Goal: Book appointment/travel/reservation

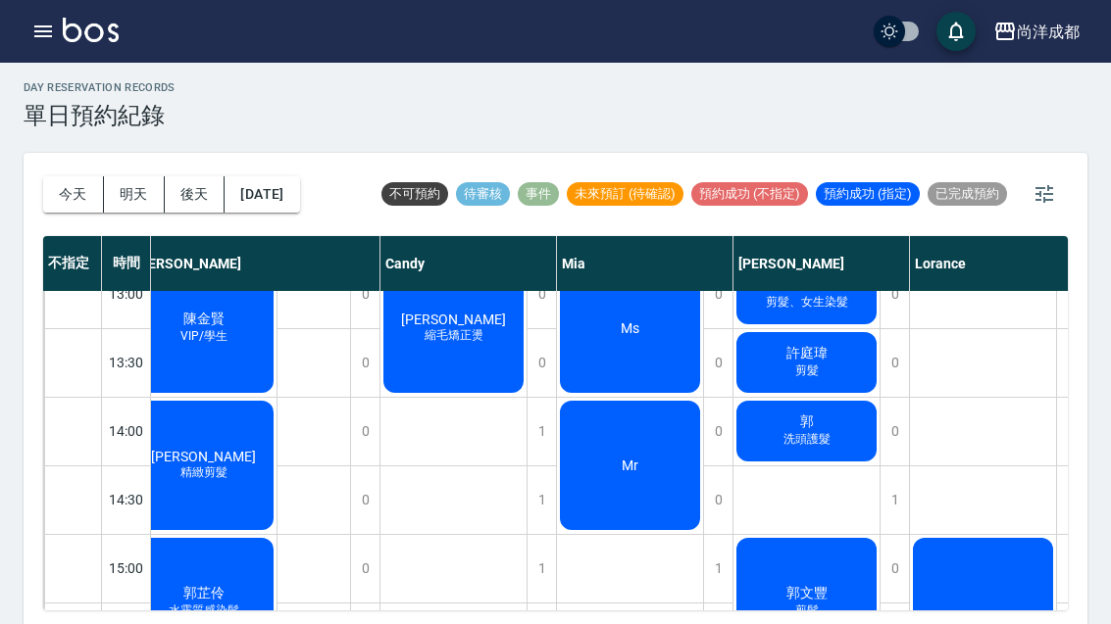
scroll to position [445, 23]
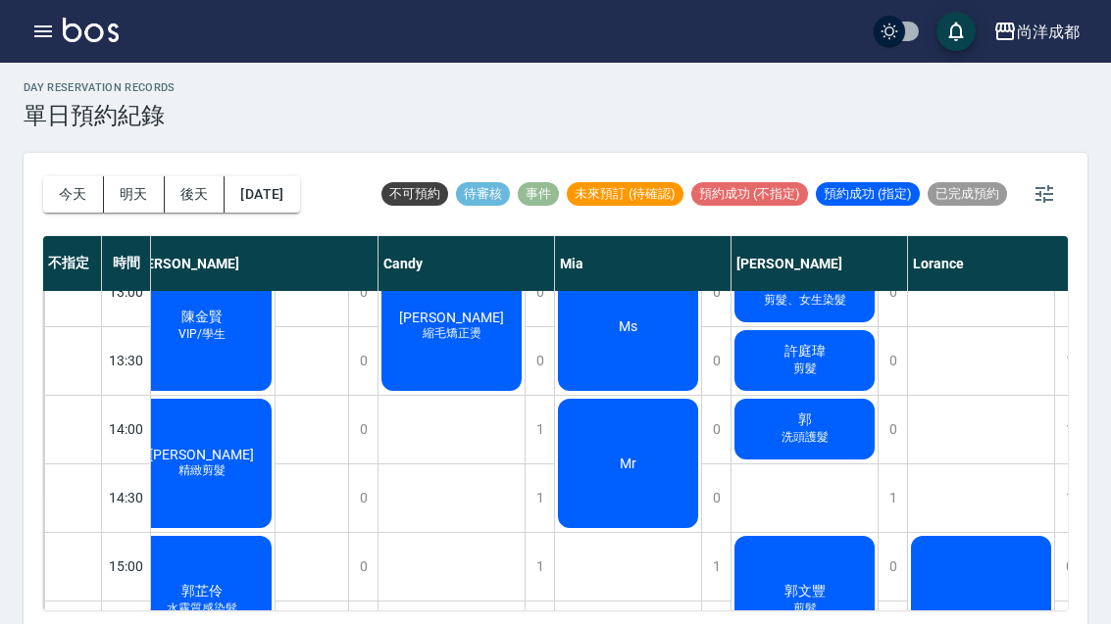
click at [80, 209] on button "今天" at bounding box center [73, 194] width 61 height 36
click at [84, 212] on div "[DATE] [DATE] [DATE] [DATE]" at bounding box center [171, 194] width 257 height 83
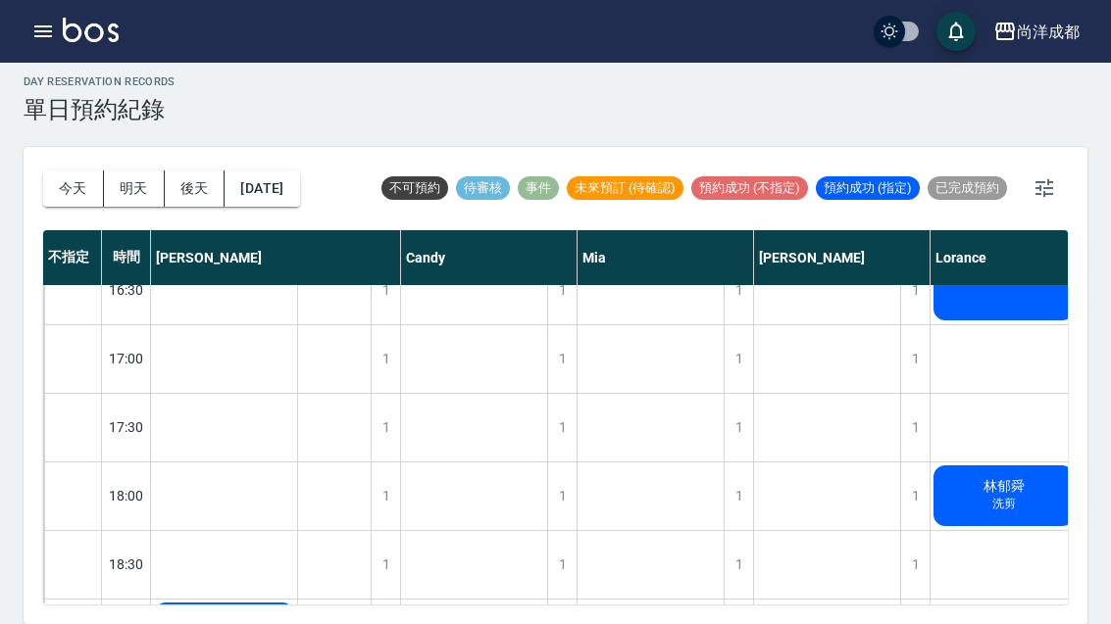
scroll to position [926, 1]
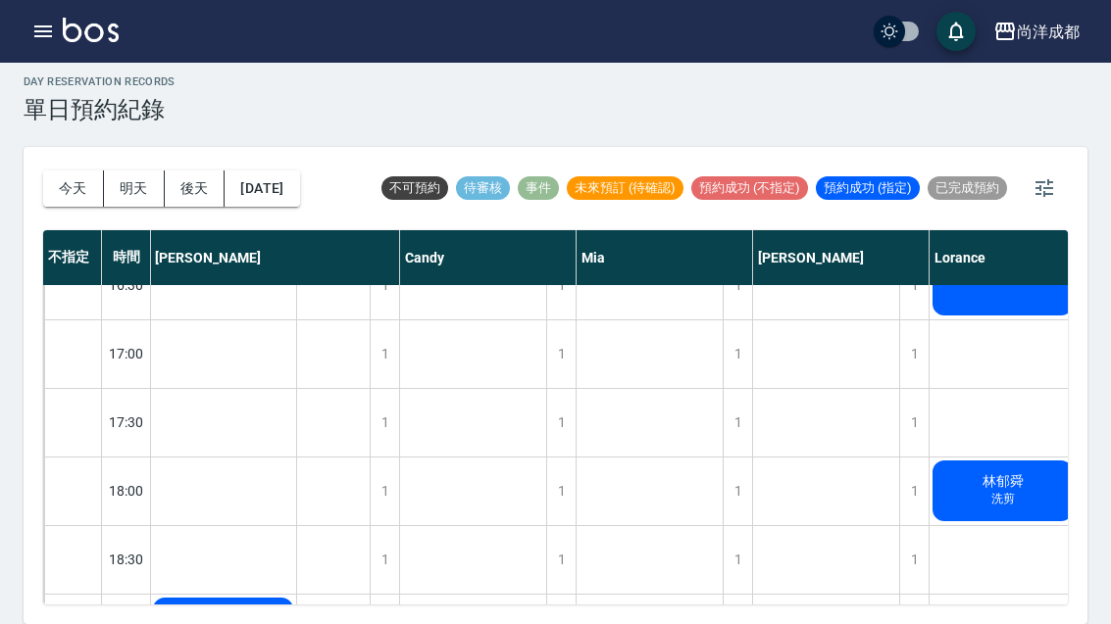
click at [125, 171] on button "明天" at bounding box center [134, 189] width 61 height 36
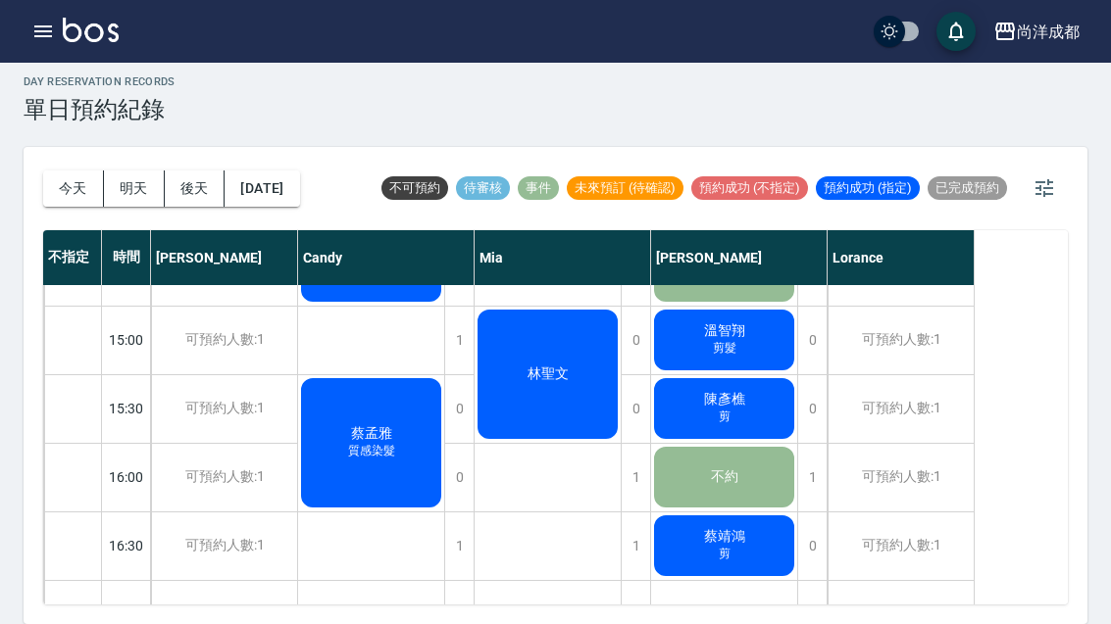
click at [61, 171] on button "今天" at bounding box center [73, 189] width 61 height 36
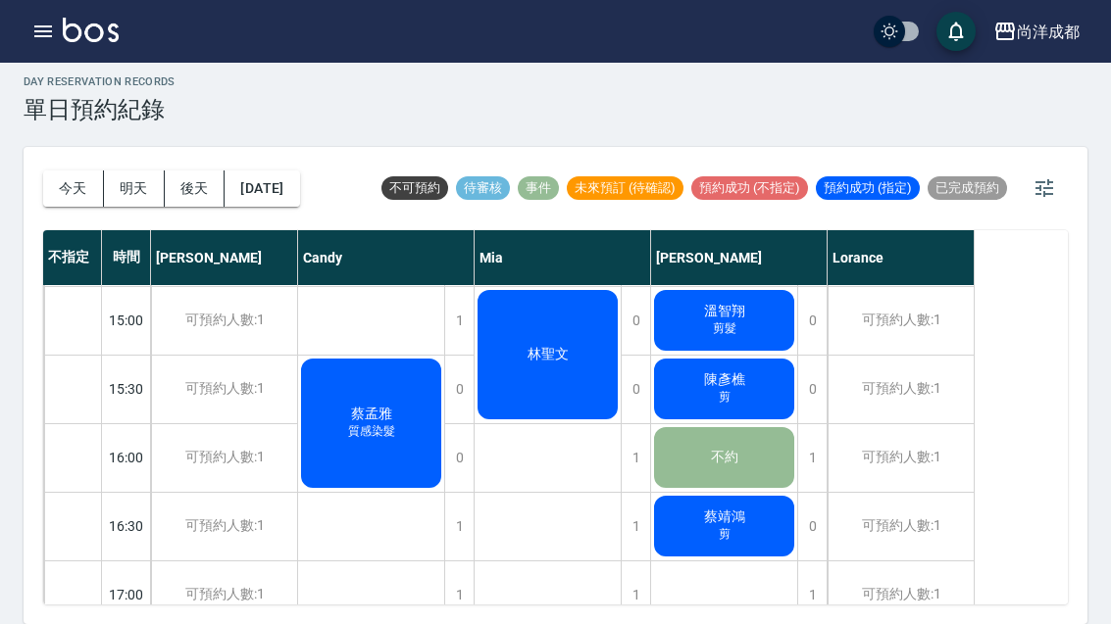
click at [61, 142] on div at bounding box center [555, 312] width 1111 height 624
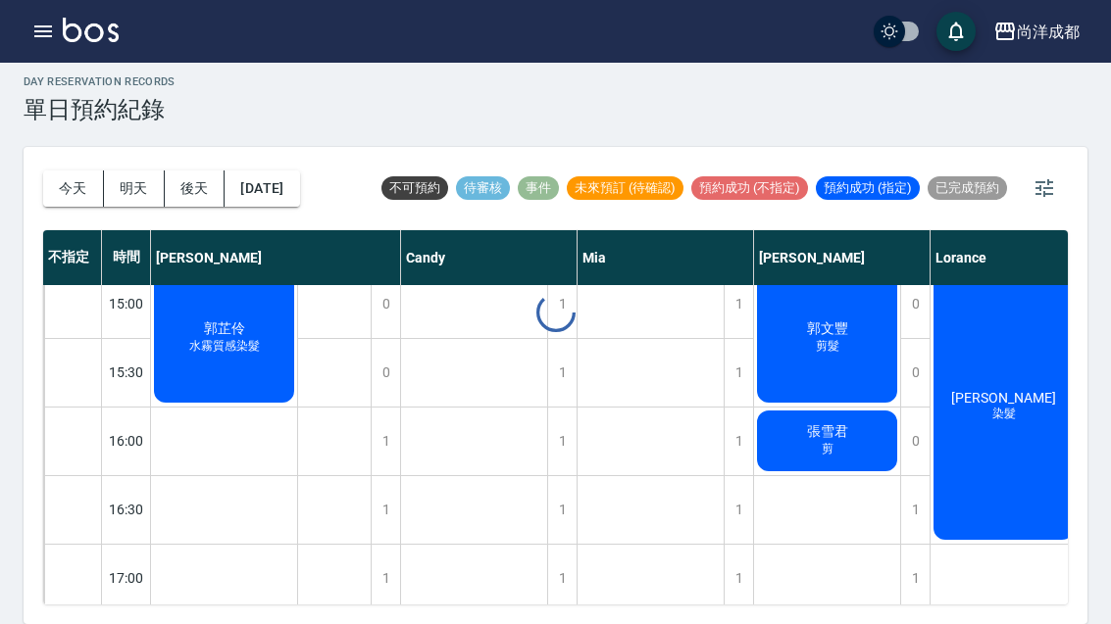
click at [64, 131] on div at bounding box center [555, 312] width 1111 height 624
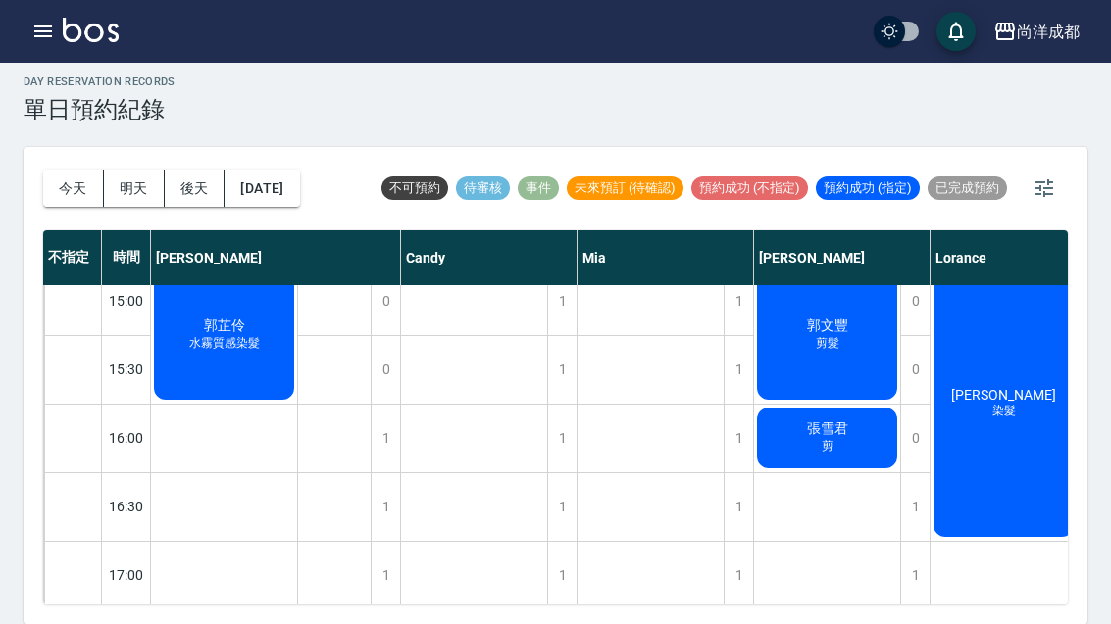
click at [63, 171] on button "今天" at bounding box center [73, 189] width 61 height 36
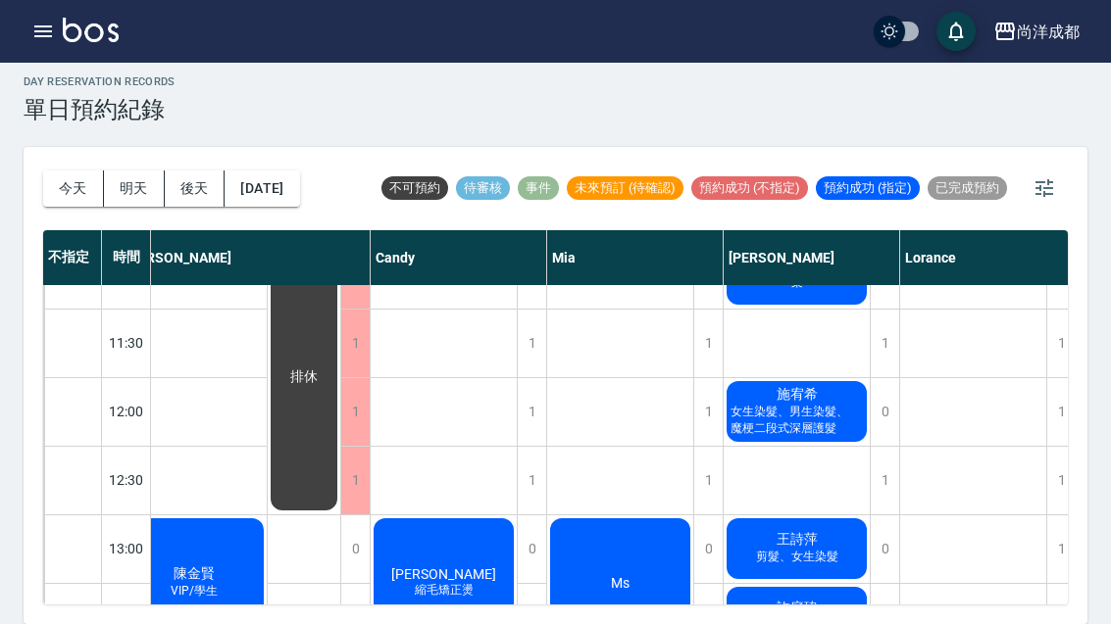
scroll to position [180, 30]
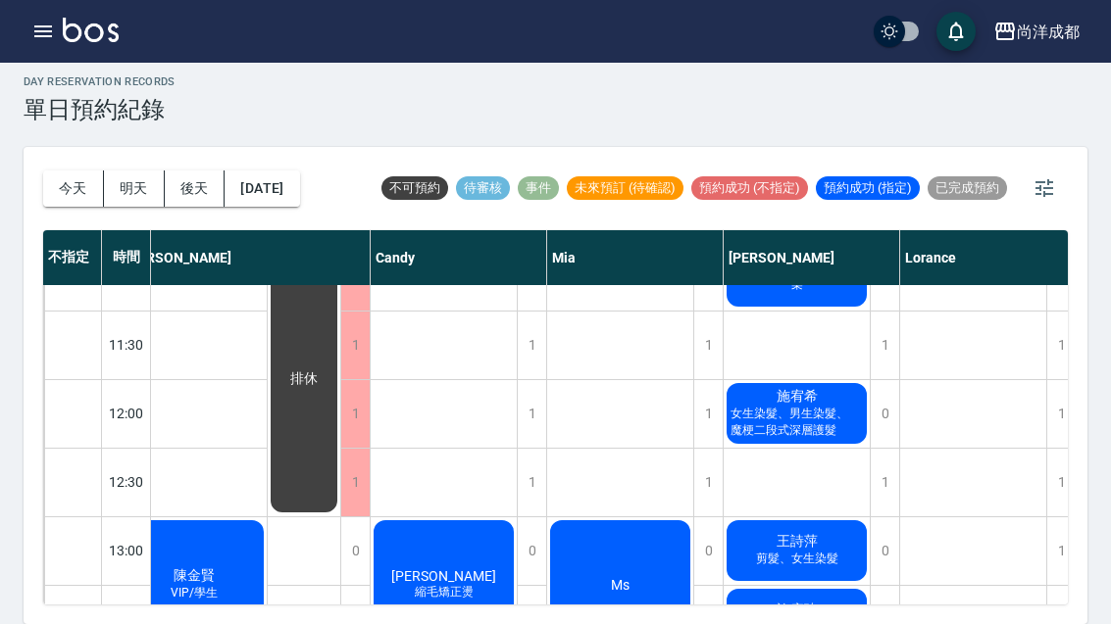
click at [823, 406] on span "女生染髮、男生染髮、魔梗二段式深層護髮" at bounding box center [796, 422] width 140 height 33
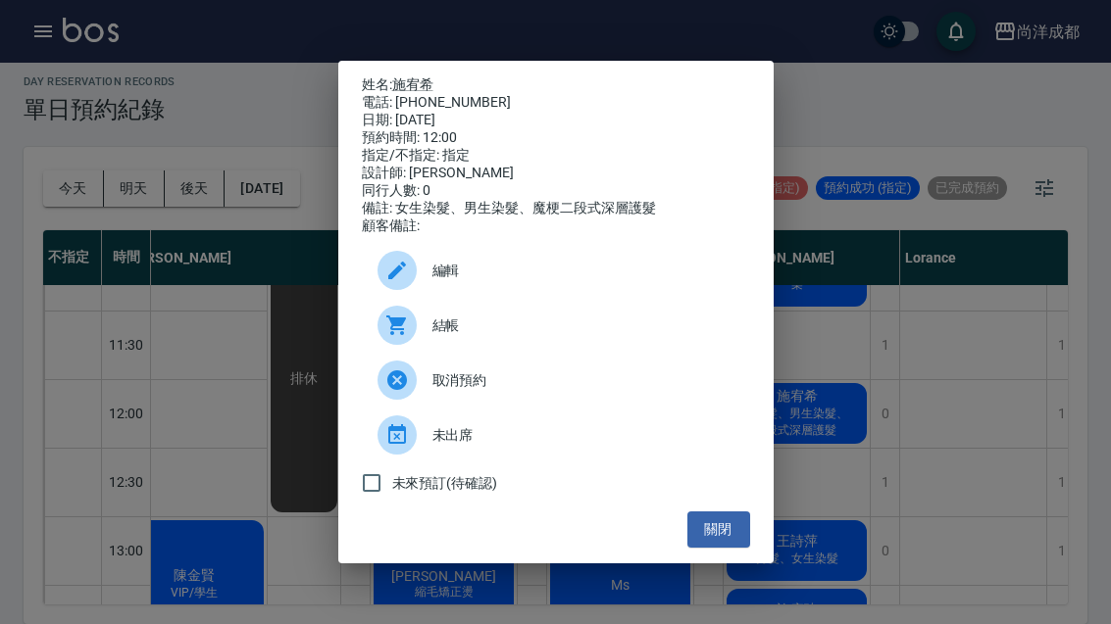
click at [414, 76] on link "施宥希" at bounding box center [412, 84] width 41 height 16
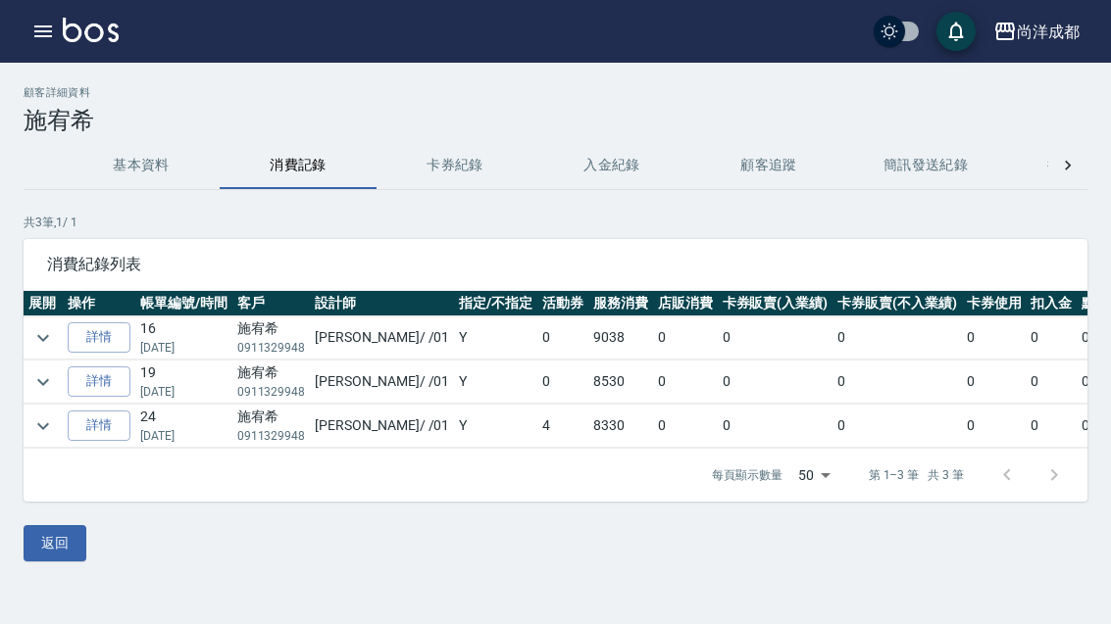
click at [100, 340] on link "詳情" at bounding box center [99, 338] width 63 height 30
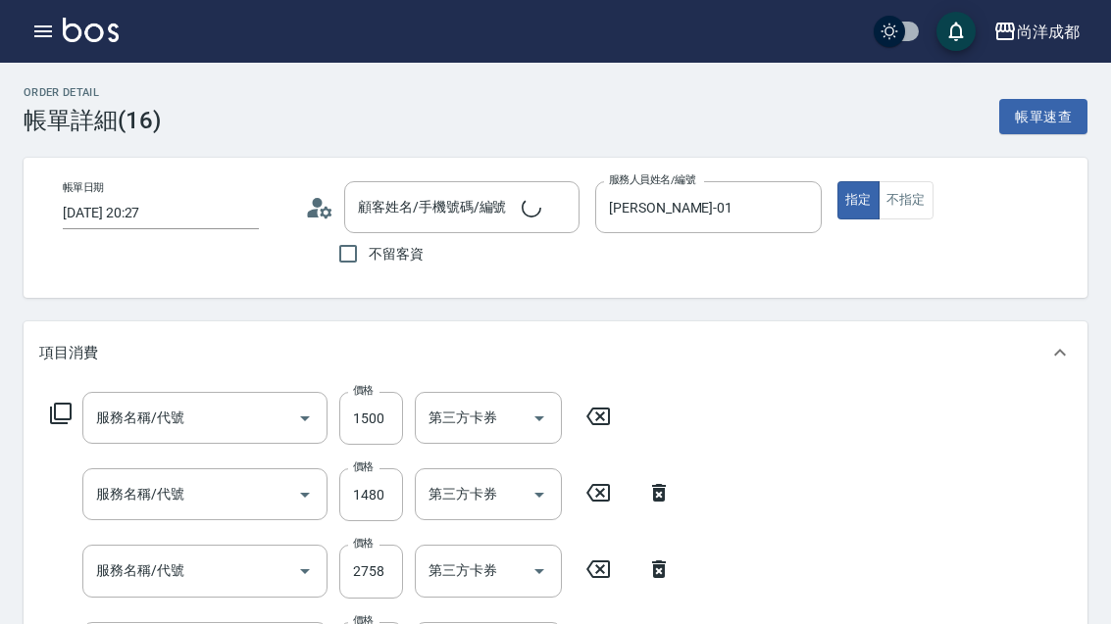
type input "[DATE] 20:27"
type input "[PERSON_NAME]/0911329948/"
type input "[PERSON_NAME]-01"
type input "900"
type input "頭皮賦活養護系統(1002)"
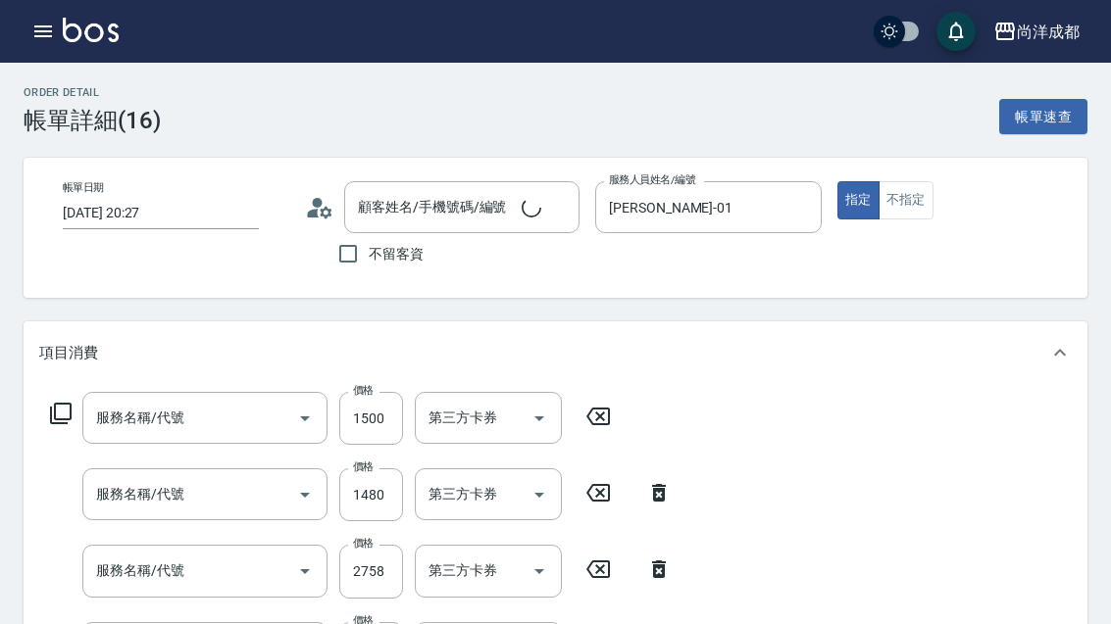
type input "新柔漾護S(613)"
type input "染髮(501)"
type input "漂髮(502)"
type input "剪髮(401)"
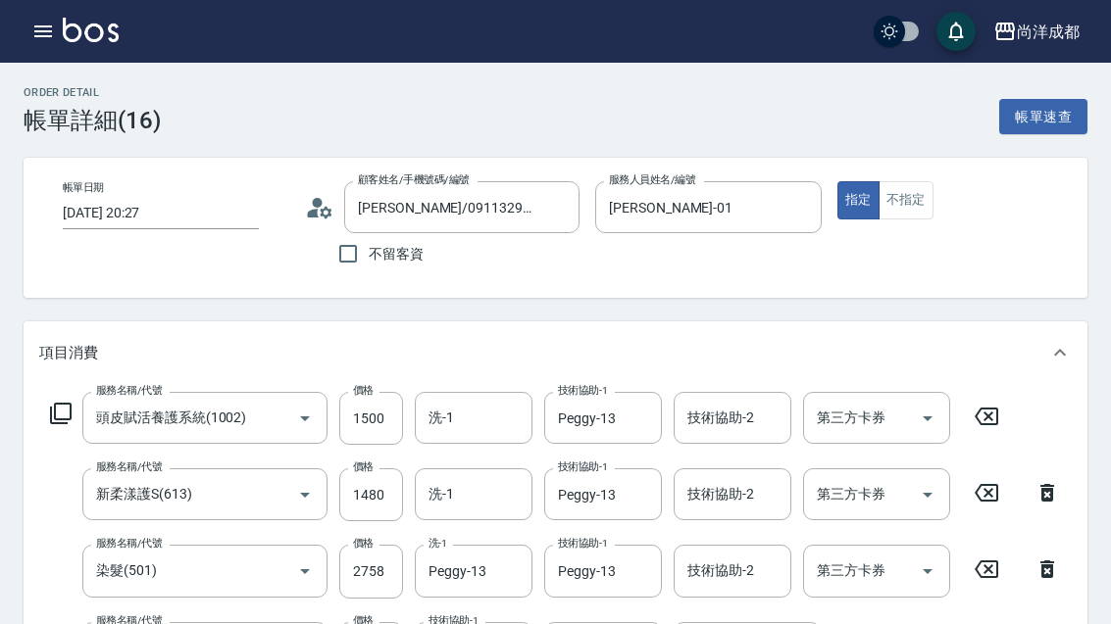
click at [37, 38] on icon "button" at bounding box center [43, 32] width 24 height 24
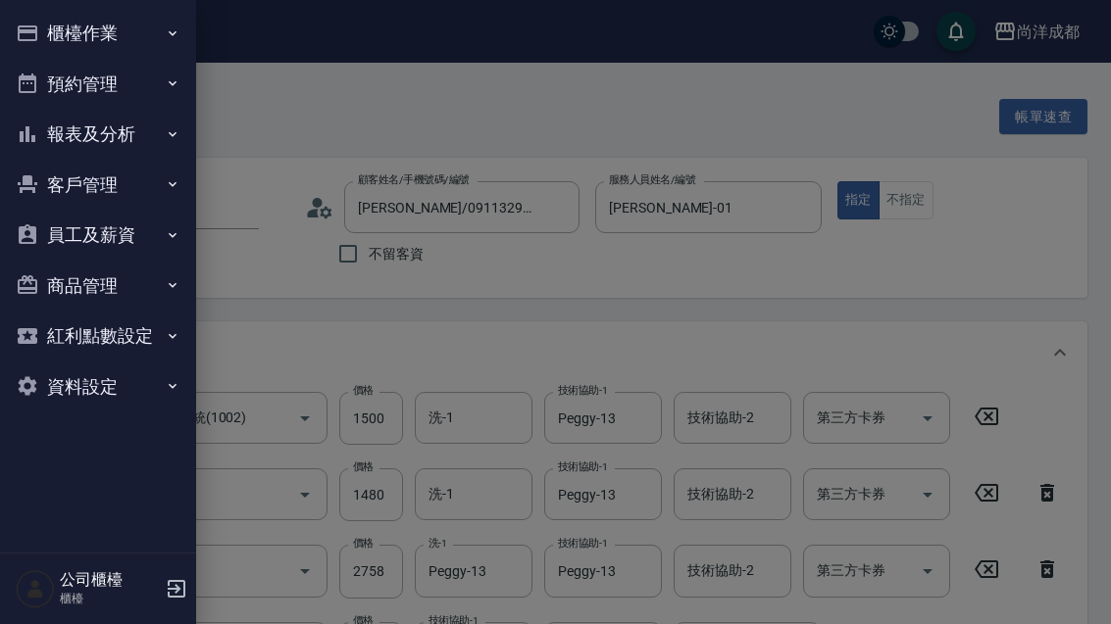
click at [140, 87] on button "預約管理" at bounding box center [98, 84] width 180 height 51
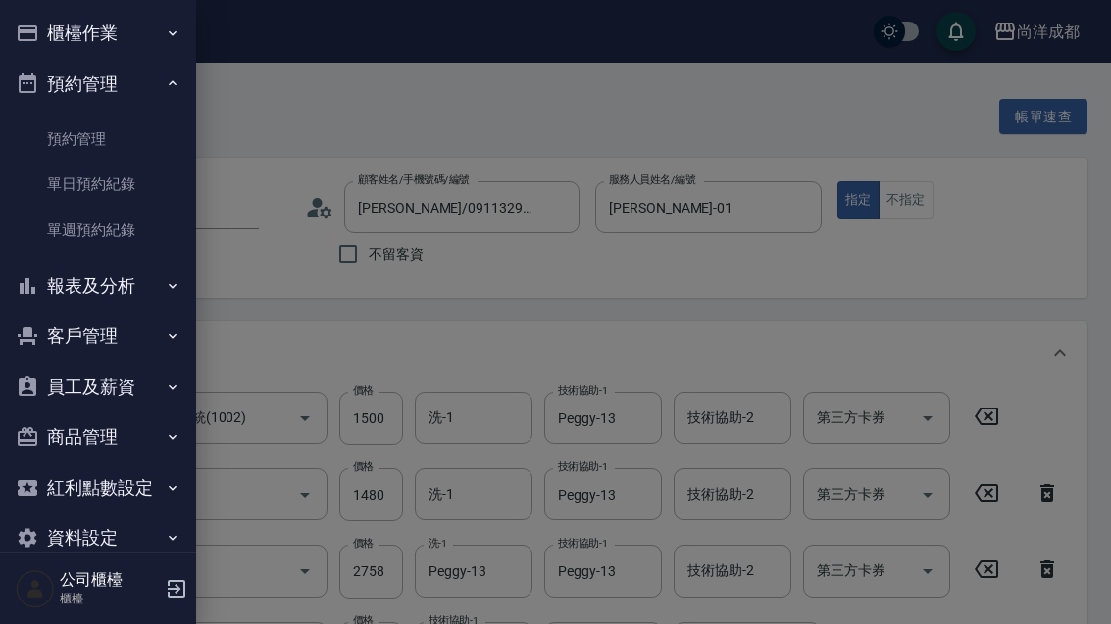
click at [150, 167] on link "單日預約紀錄" at bounding box center [98, 184] width 180 height 45
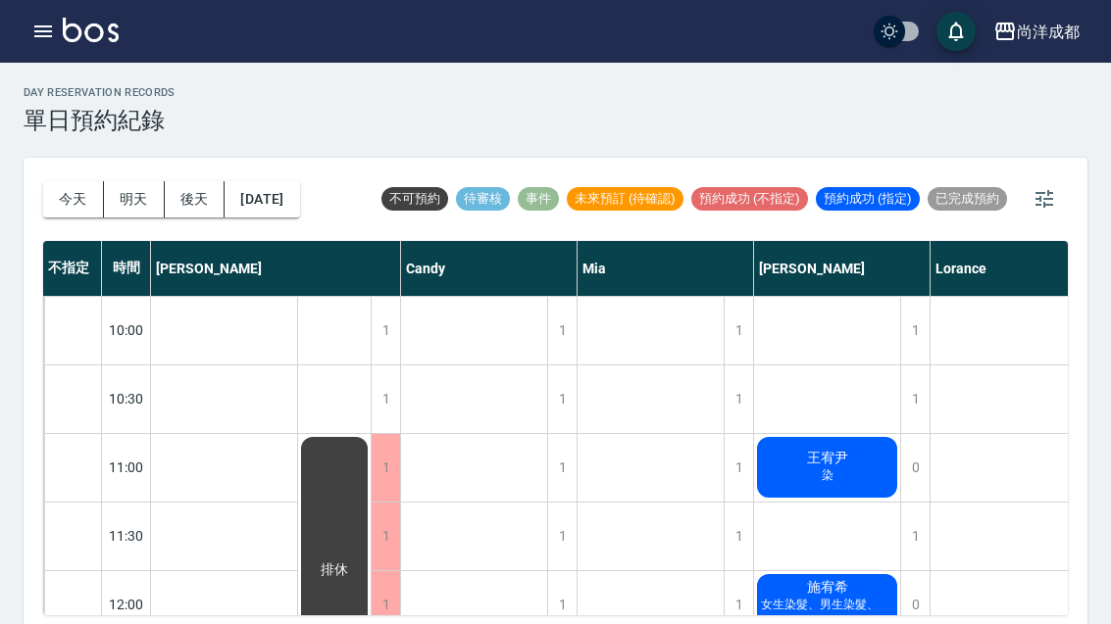
click at [299, 193] on button "[DATE]" at bounding box center [261, 199] width 75 height 36
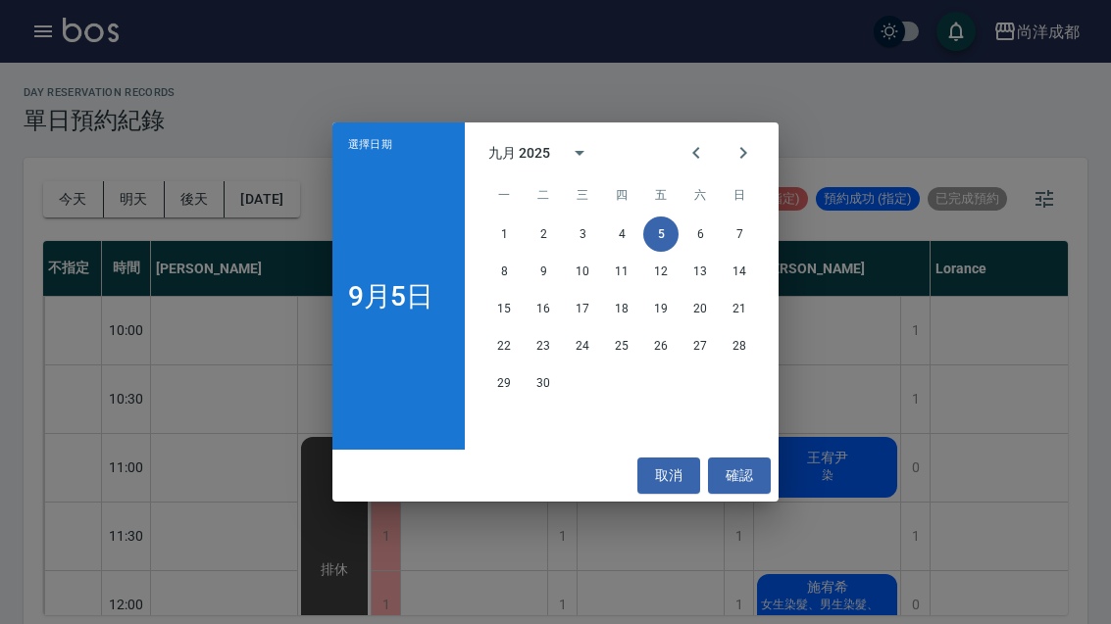
click at [710, 231] on button "6" at bounding box center [699, 234] width 35 height 35
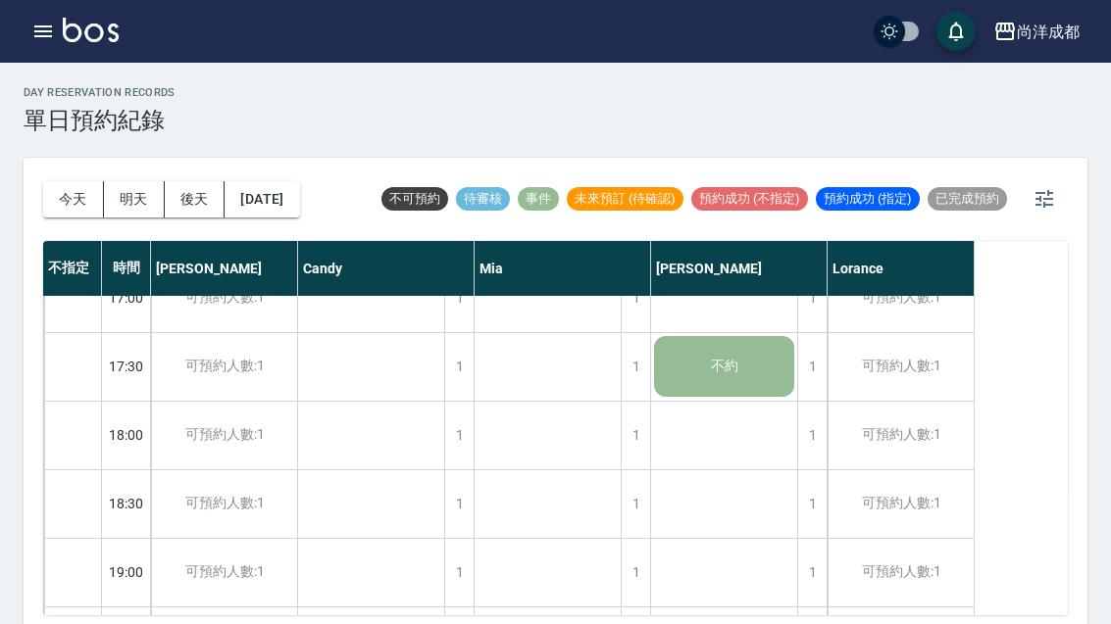
scroll to position [994, 0]
click at [299, 212] on button "[DATE]" at bounding box center [261, 199] width 75 height 36
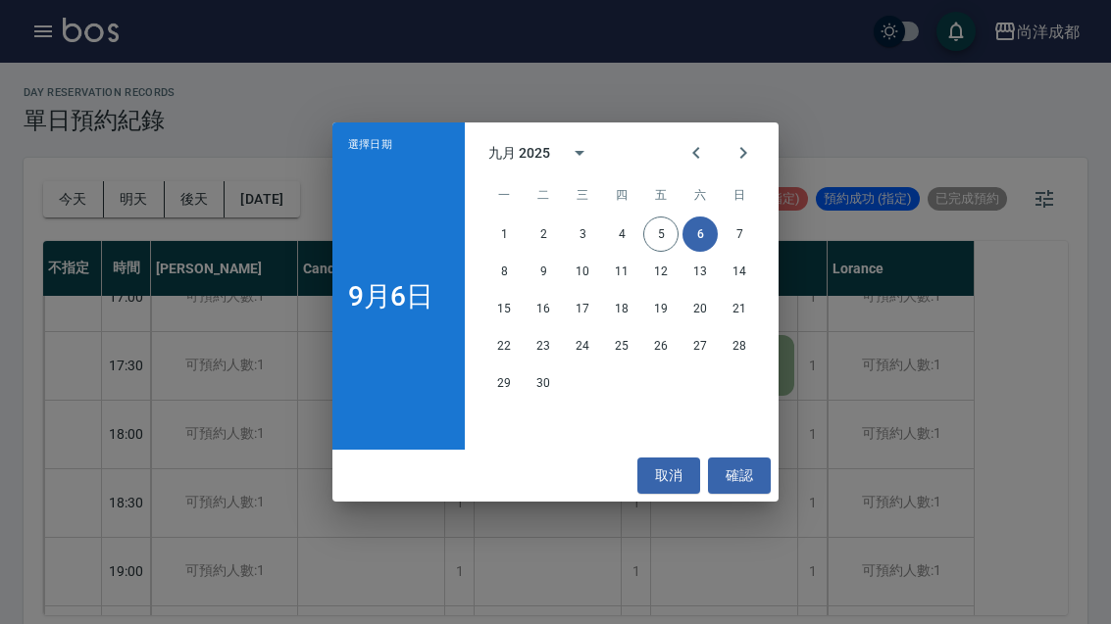
click at [743, 224] on button "7" at bounding box center [739, 234] width 35 height 35
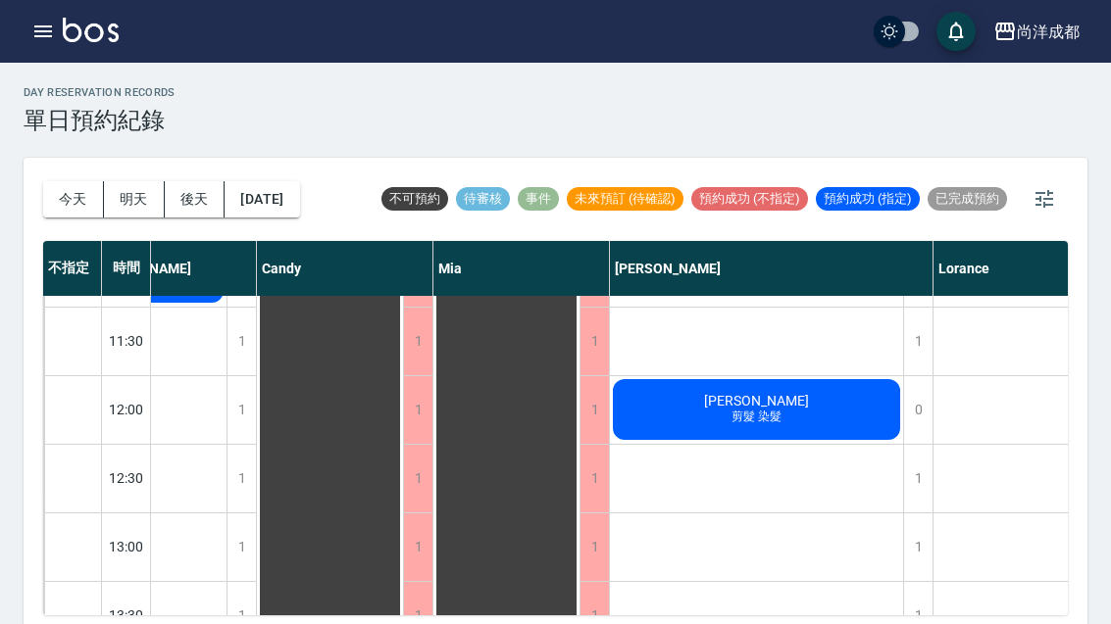
scroll to position [230, 65]
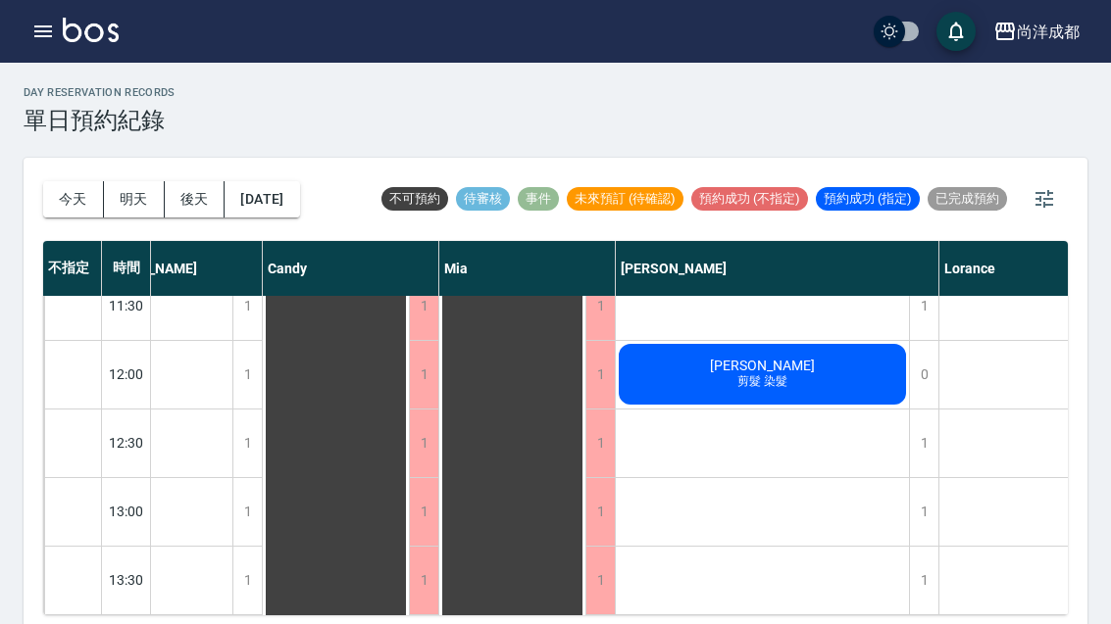
click at [919, 503] on div "1" at bounding box center [923, 512] width 29 height 68
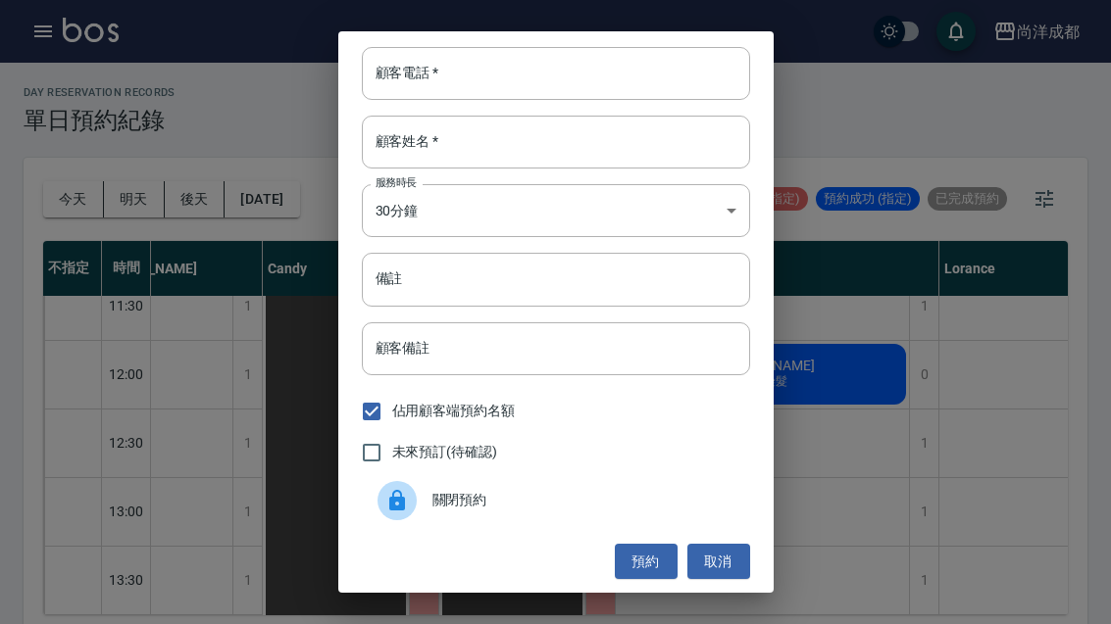
click at [616, 74] on input "顧客電話   *" at bounding box center [556, 73] width 388 height 53
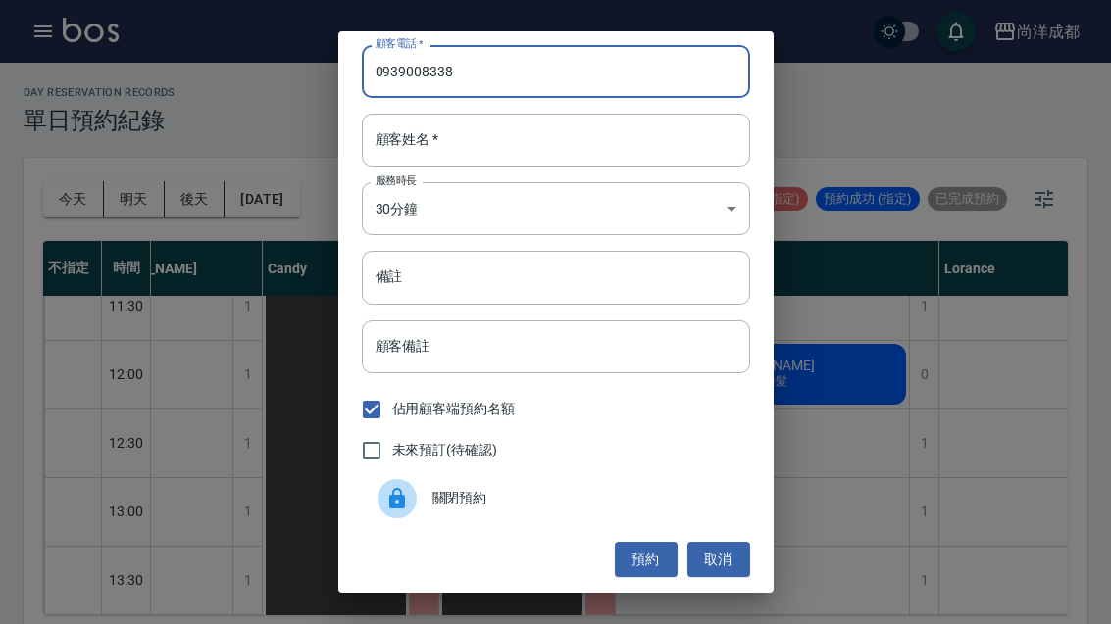
scroll to position [2, 0]
type input "0939008338"
click at [517, 129] on input "顧客姓名   *" at bounding box center [556, 140] width 388 height 53
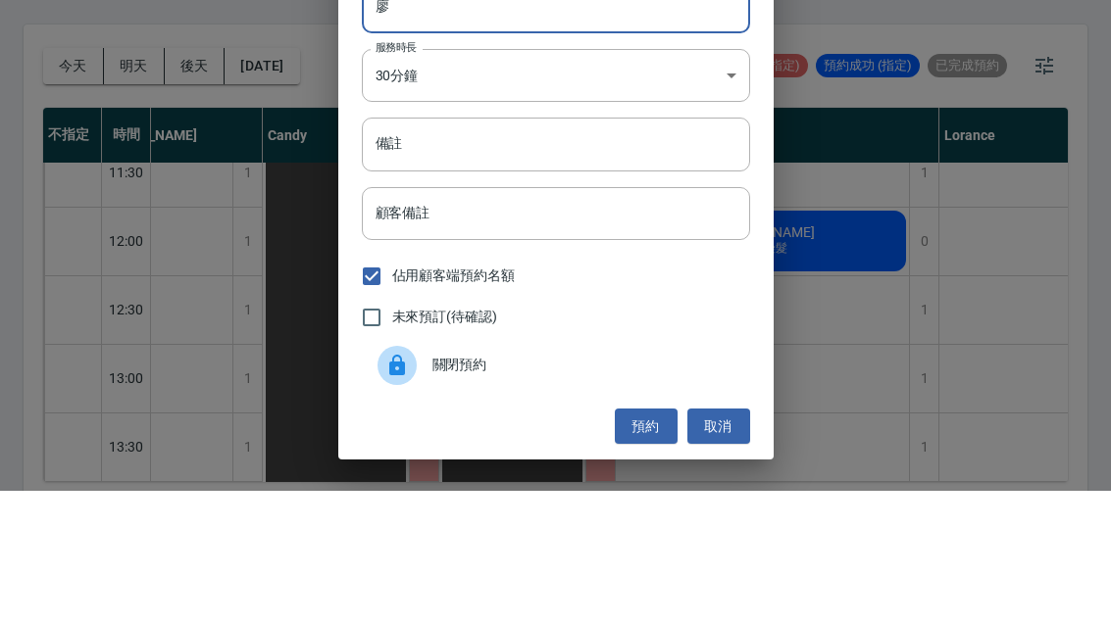
type input "廖"
click at [499, 251] on input "備註" at bounding box center [556, 277] width 388 height 53
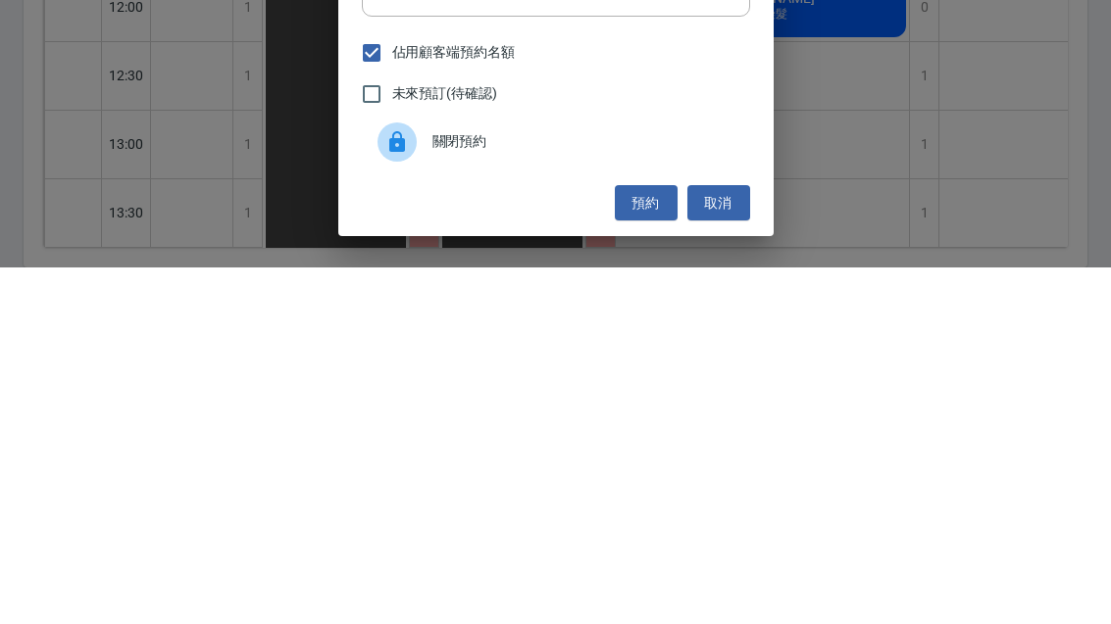
type input "洗鍍膜"
click at [651, 542] on button "預約" at bounding box center [646, 560] width 63 height 36
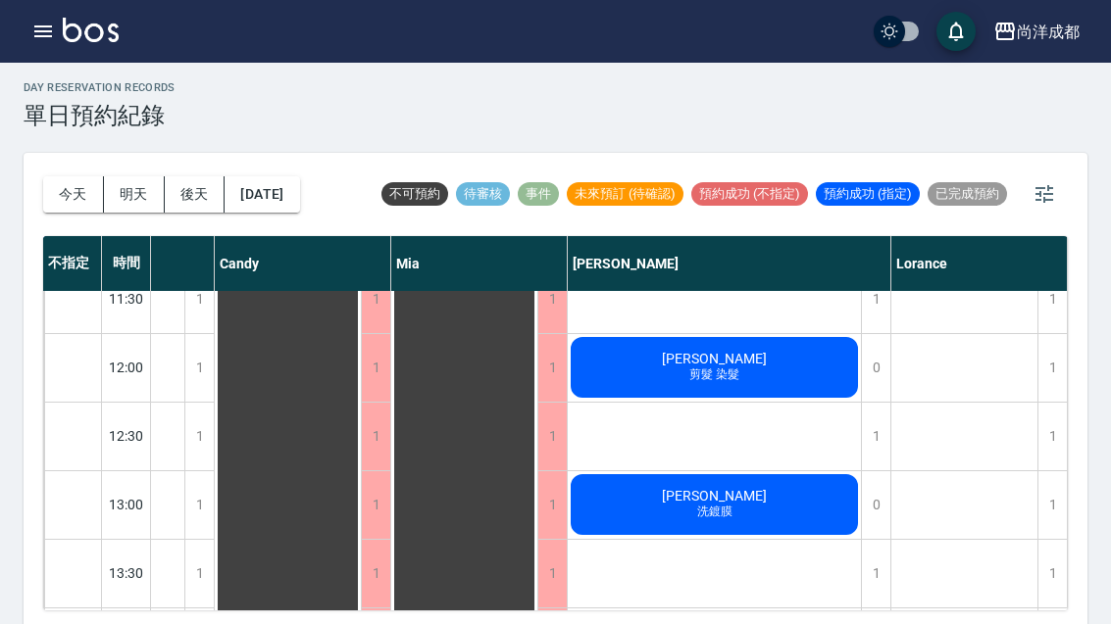
scroll to position [236, 113]
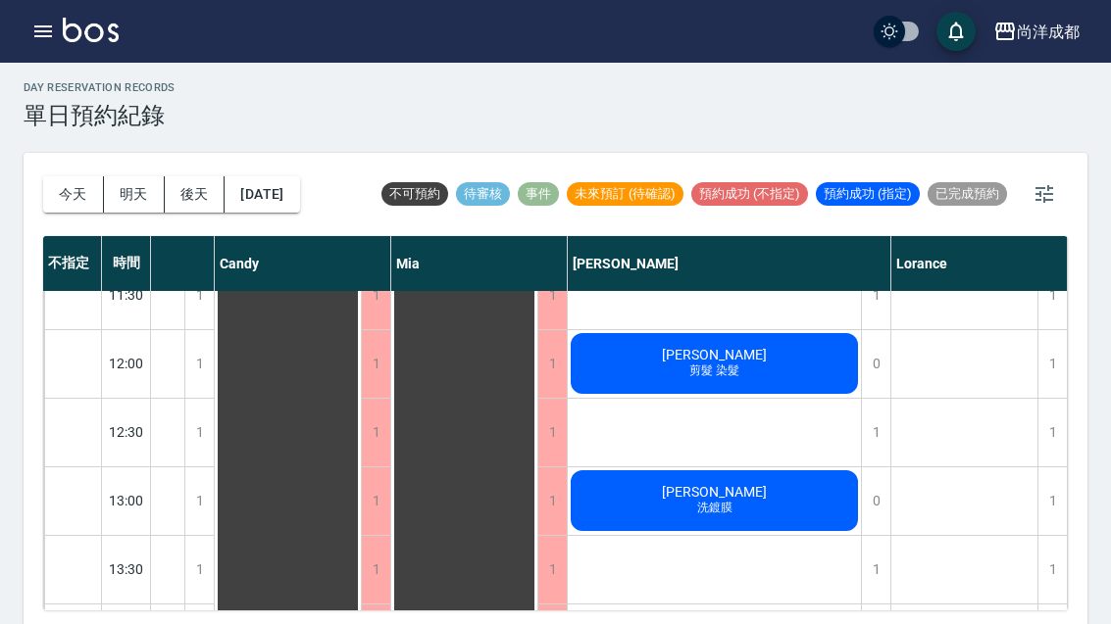
click at [665, 494] on div "[PERSON_NAME]鍍膜" at bounding box center [714, 501] width 293 height 67
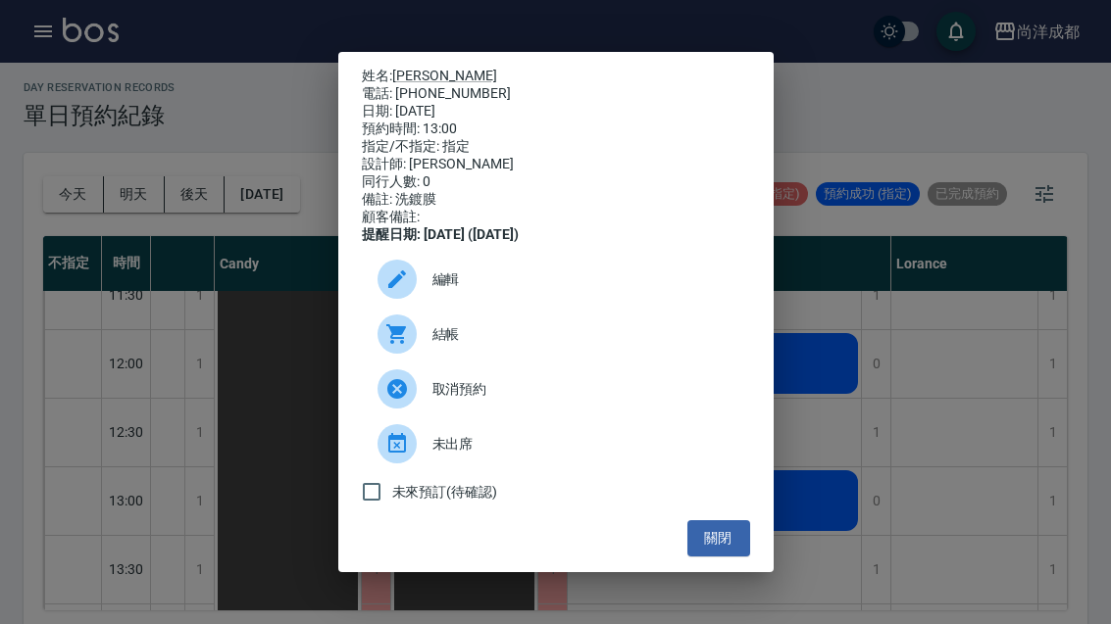
click at [965, 441] on div "姓名: [PERSON_NAME]: [PHONE_NUMBER] 日期: [DATE] 預約時間: 13:00 指定/不指定: 指定 設計師: [PERSO…" at bounding box center [555, 312] width 1111 height 624
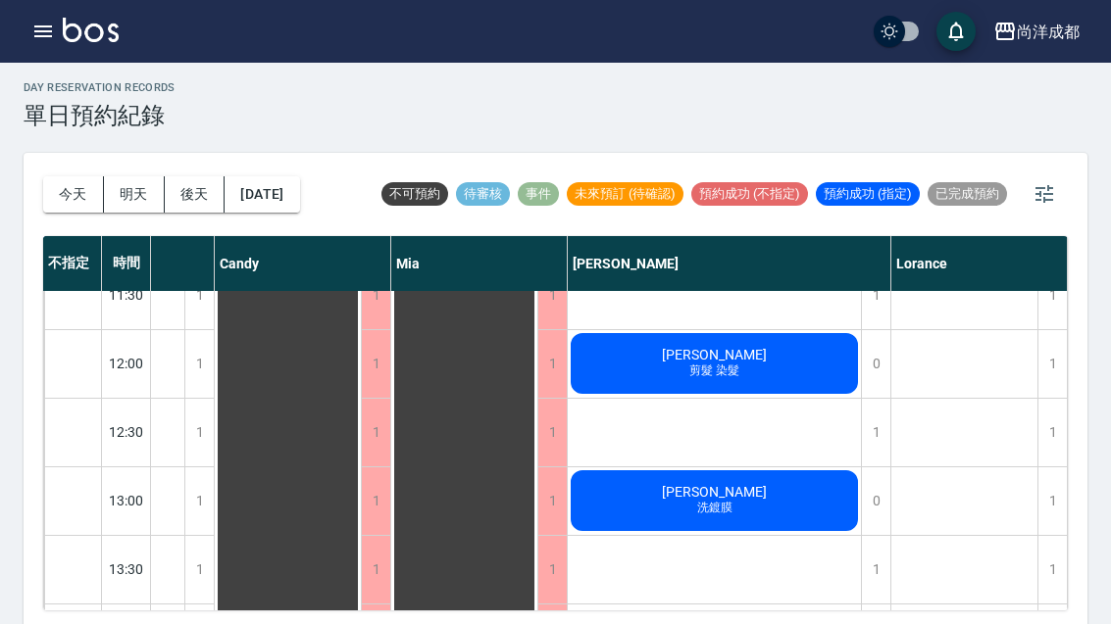
click at [791, 507] on div "[PERSON_NAME]鍍膜" at bounding box center [714, 501] width 293 height 67
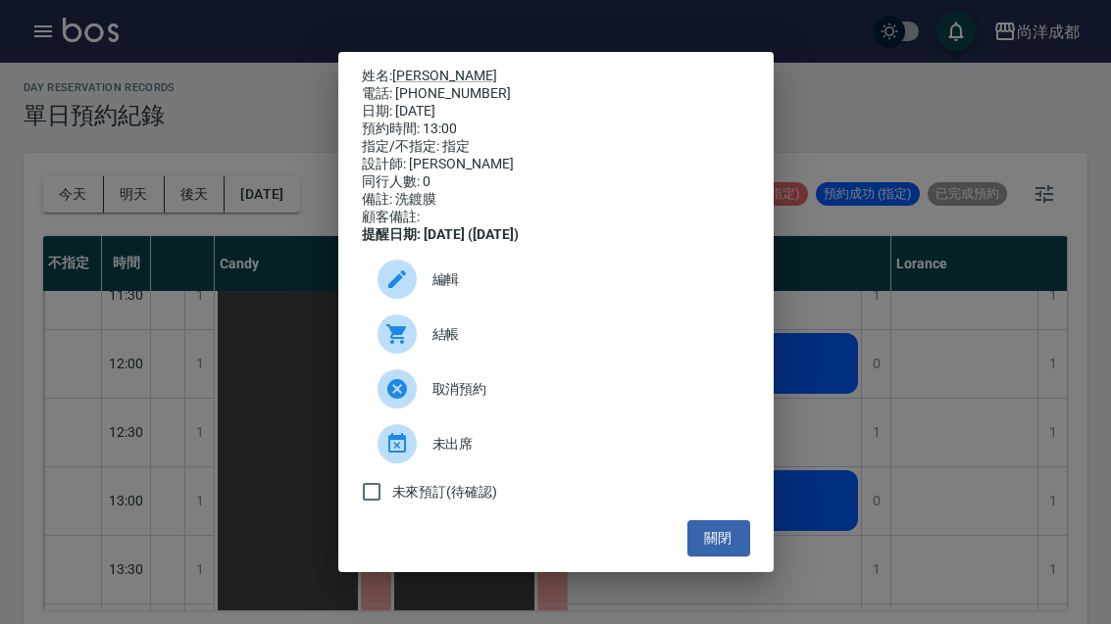
click at [994, 373] on div "姓名: [PERSON_NAME]: [PHONE_NUMBER] 日期: [DATE] 預約時間: 13:00 指定/不指定: 指定 設計師: [PERSO…" at bounding box center [555, 312] width 1111 height 624
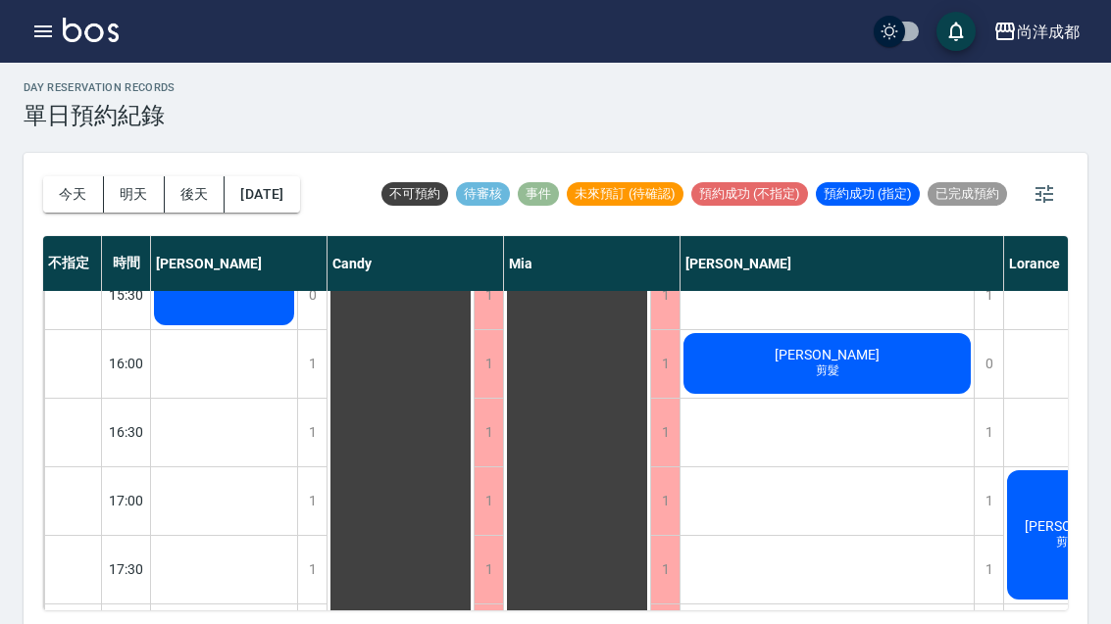
scroll to position [787, 0]
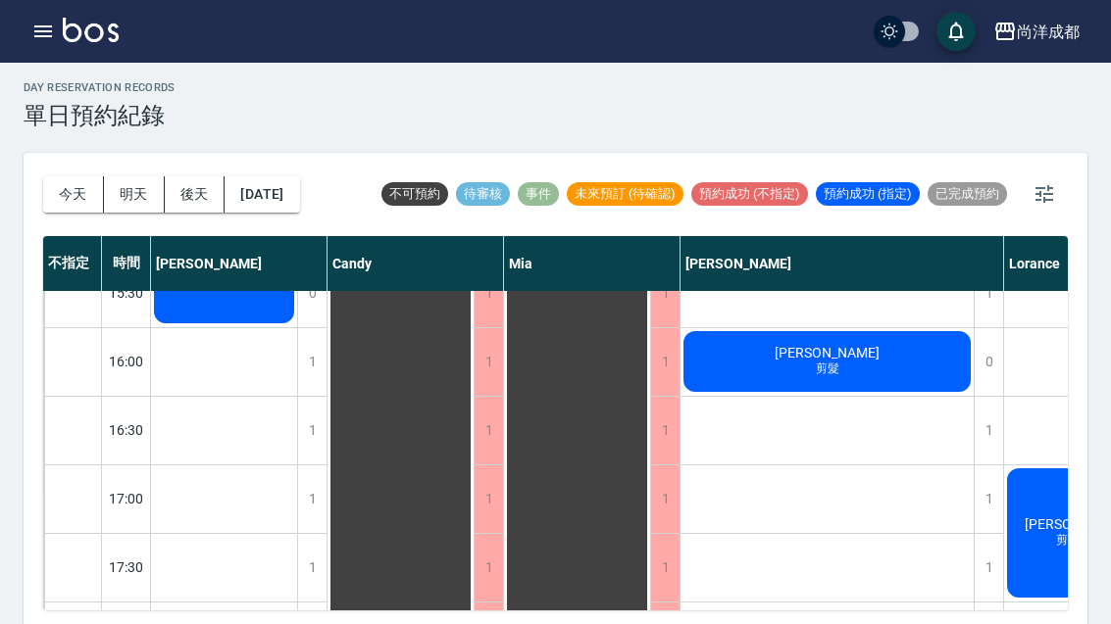
click at [340, 623] on div "排休" at bounding box center [400, 122] width 146 height 1096
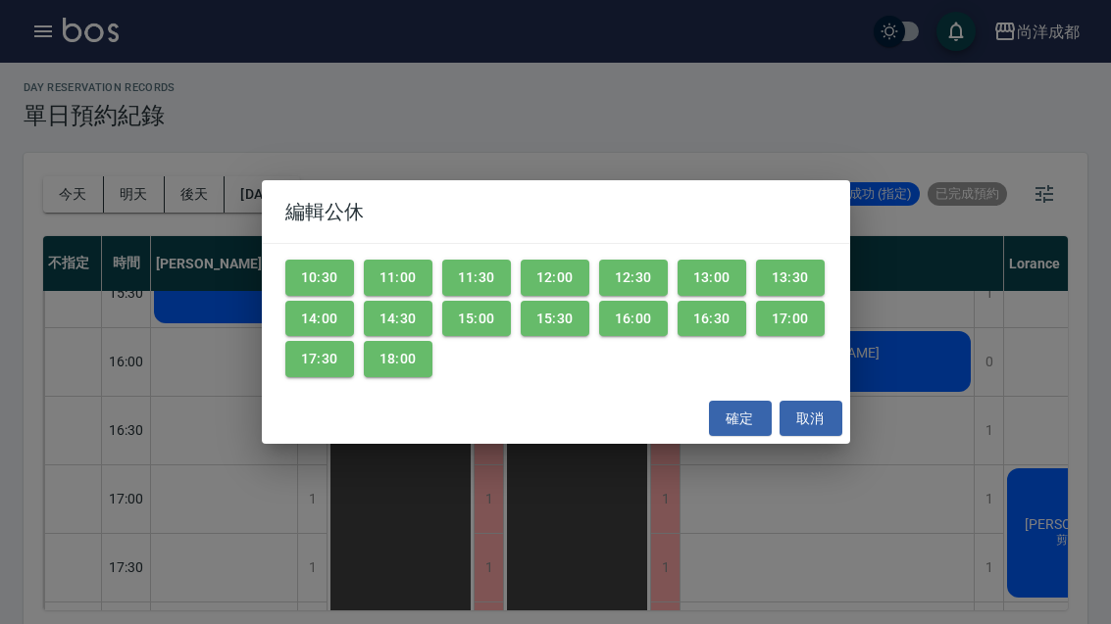
click at [914, 130] on div "編輯公休 10:30 11:00 11:30 12:00 12:30 13:00 13:30 14:00 14:30 15:00 15:30 16:00 16…" at bounding box center [555, 312] width 1111 height 624
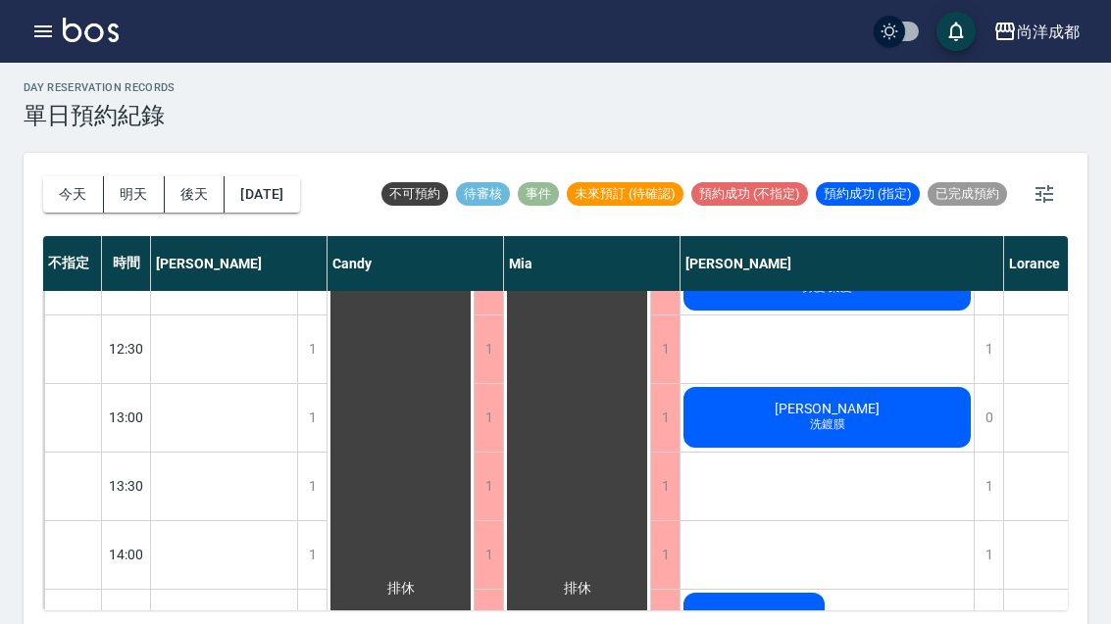
scroll to position [297, 0]
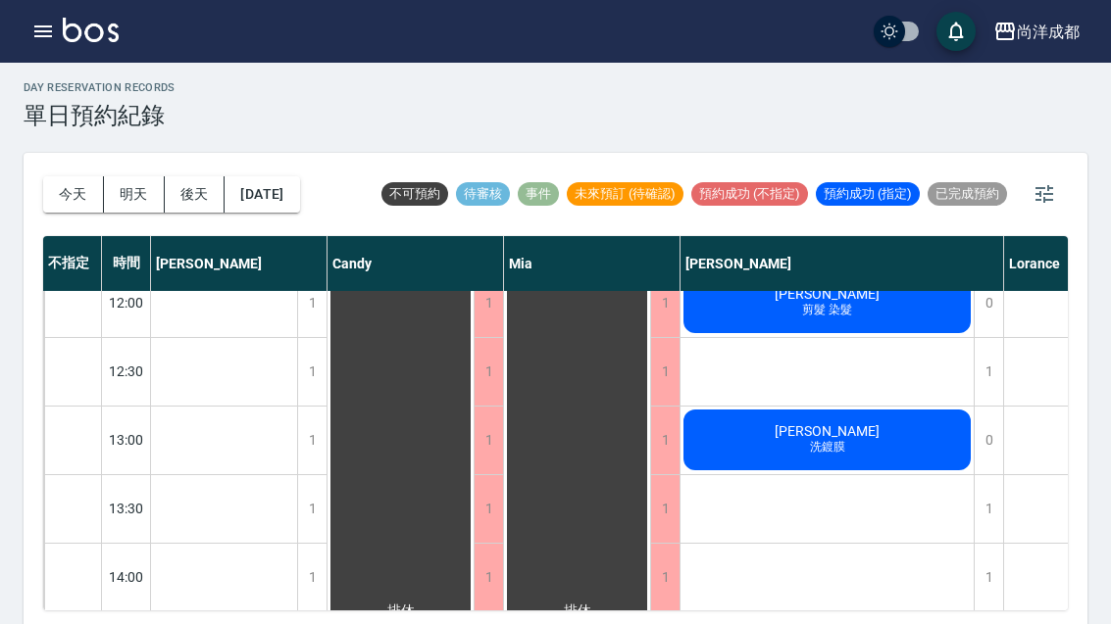
click at [890, 443] on div "[PERSON_NAME]鍍膜" at bounding box center [826, 440] width 293 height 67
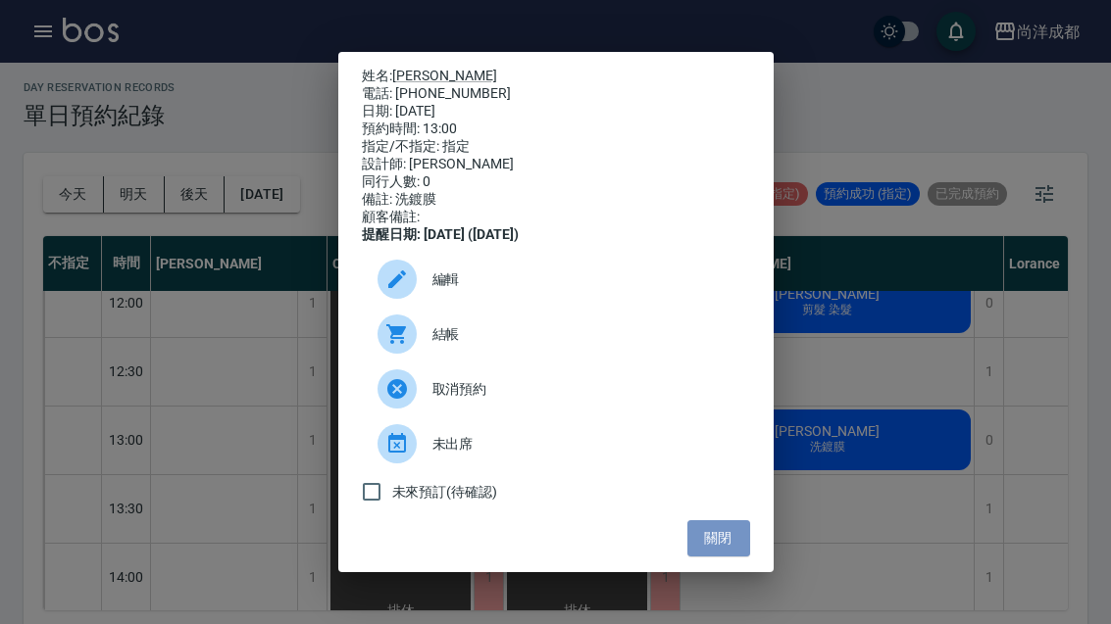
click at [704, 557] on button "關閉" at bounding box center [718, 539] width 63 height 36
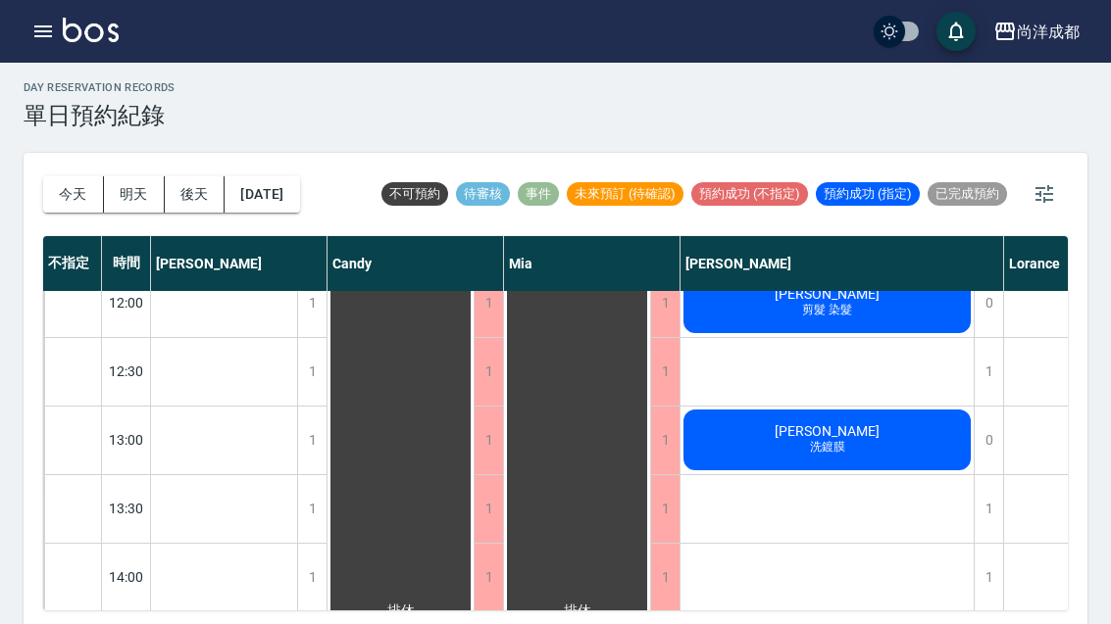
click at [53, 178] on button "今天" at bounding box center [73, 194] width 61 height 36
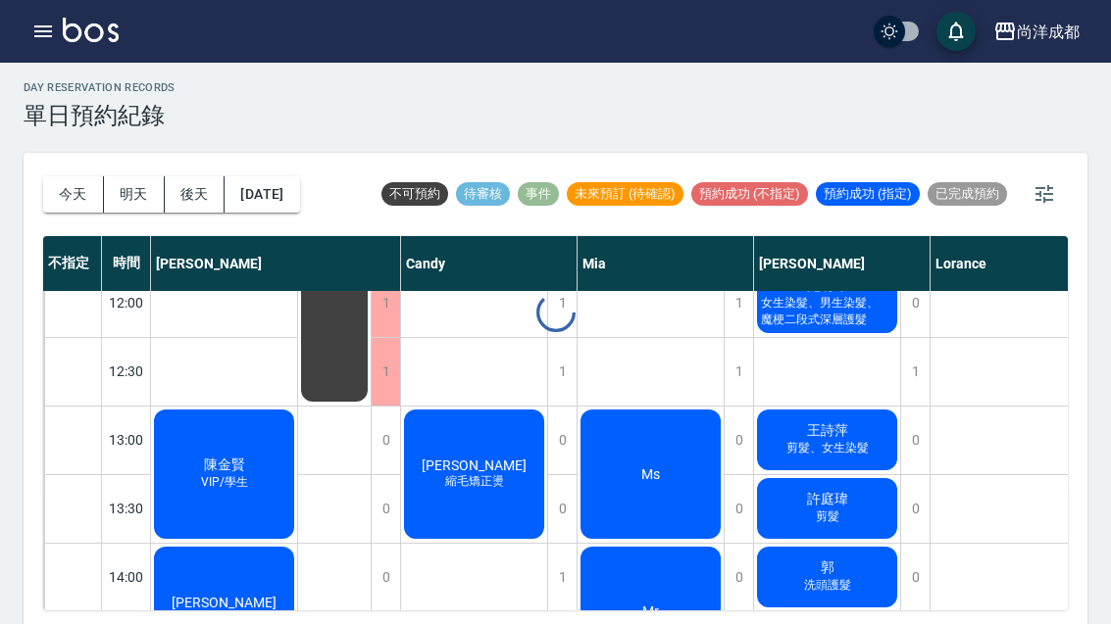
click at [67, 200] on button "今天" at bounding box center [73, 194] width 61 height 36
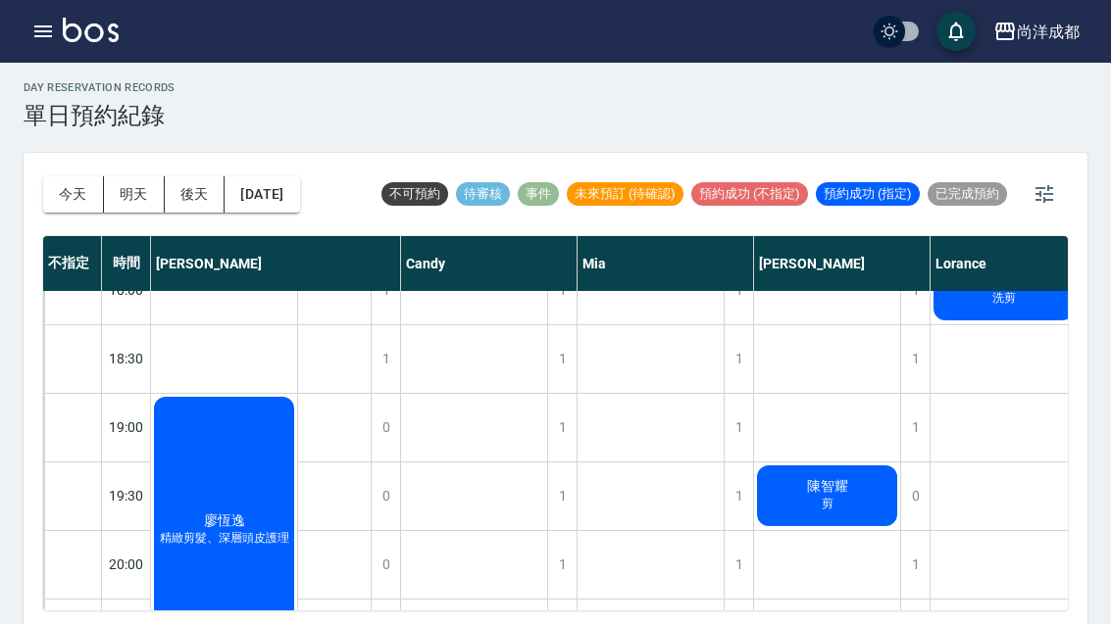
scroll to position [1133, 0]
click at [918, 573] on div "1" at bounding box center [914, 565] width 29 height 68
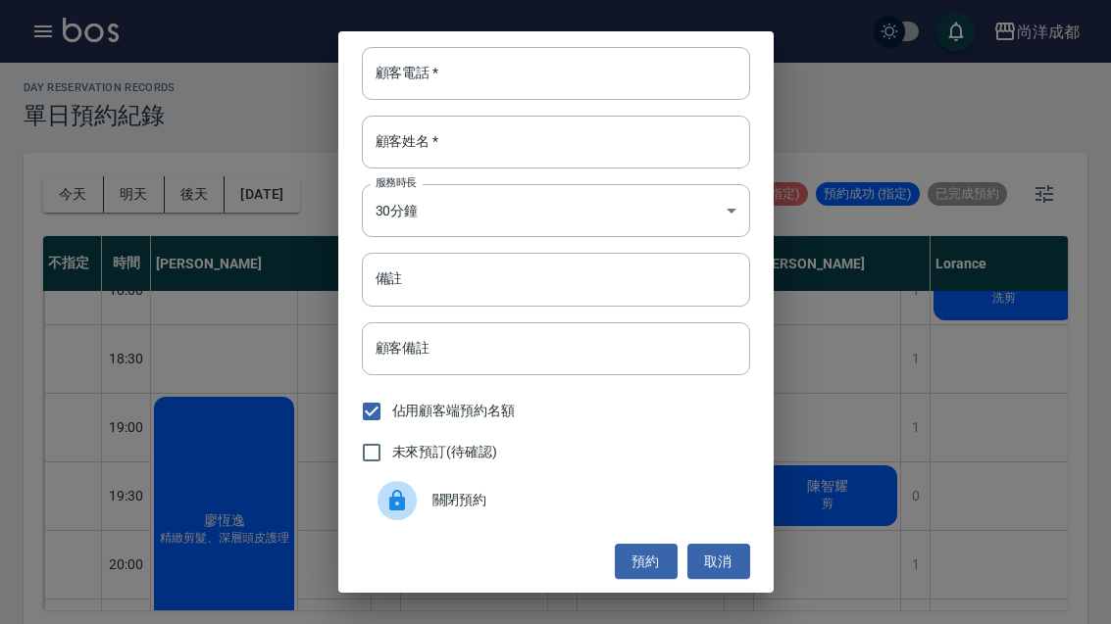
click at [865, 585] on div "顧客電話   * 顧客電話   * 顧客姓名   * 顧客姓名   * 服務時長 30分鐘 1 服務時長 備註 備註 顧客備註 顧客備註 佔用顧客端預約名額 …" at bounding box center [555, 312] width 1111 height 624
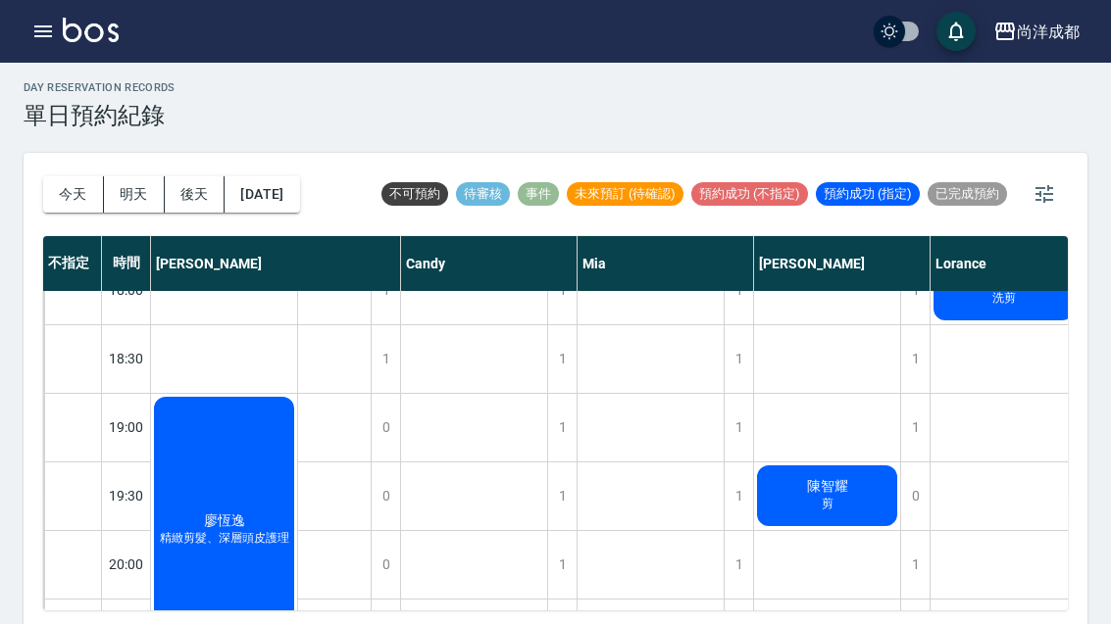
click at [914, 417] on div "1" at bounding box center [914, 428] width 29 height 68
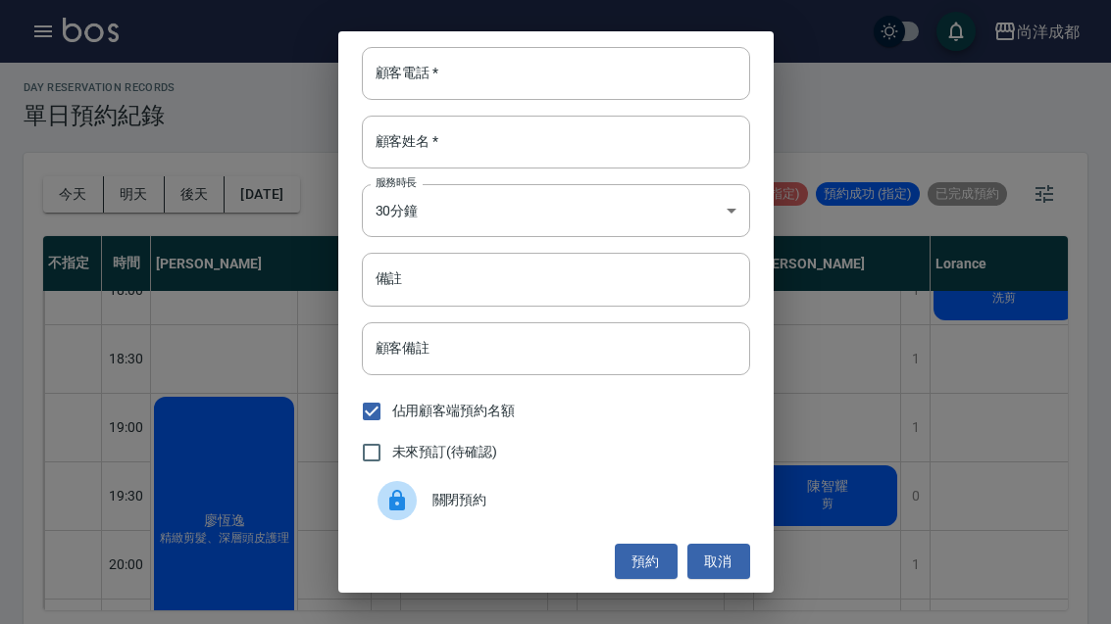
click at [542, 100] on input "顧客電話   *" at bounding box center [556, 73] width 388 height 53
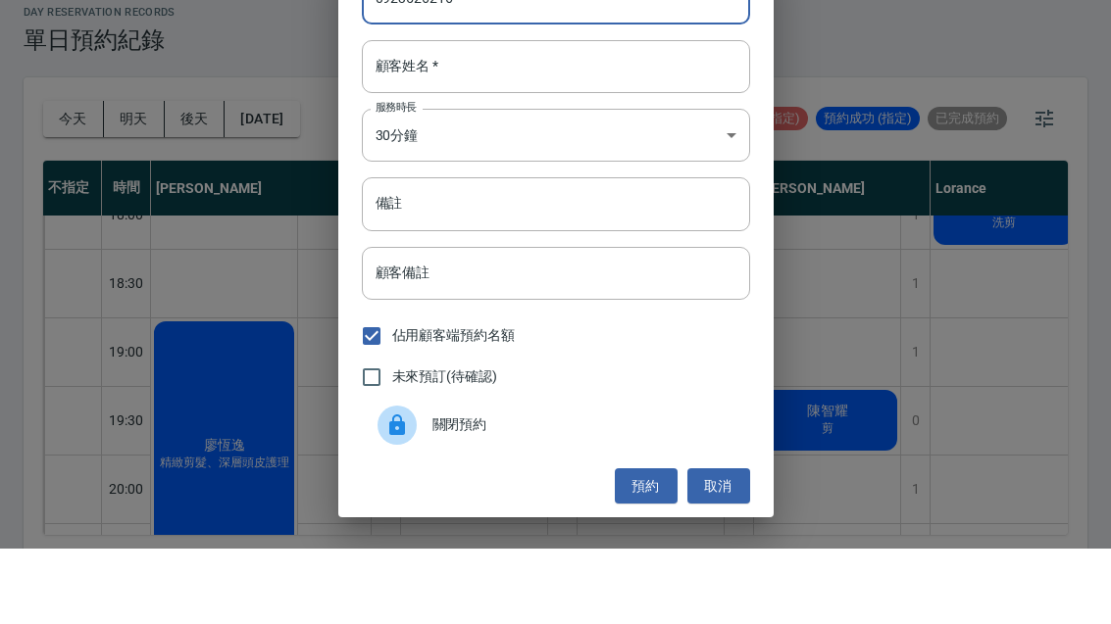
scroll to position [0, 0]
type input "0923526216"
click at [492, 116] on input "顧客姓名   *" at bounding box center [556, 142] width 388 height 53
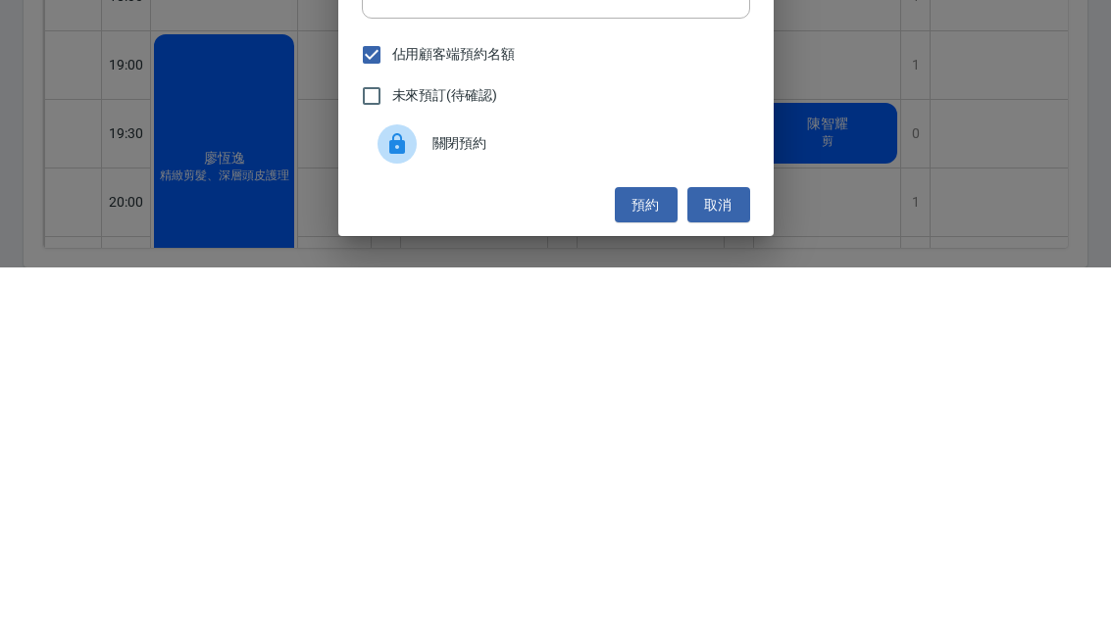
type input "黃"
click at [875, 154] on div "顧客電話   * [PHONE_NUMBER] 顧客電話   * 顧客姓名   * 黃 顧客姓名   * 服務時長 30分鐘 1 服務時長 備註 備註 顧客備…" at bounding box center [555, 312] width 1111 height 624
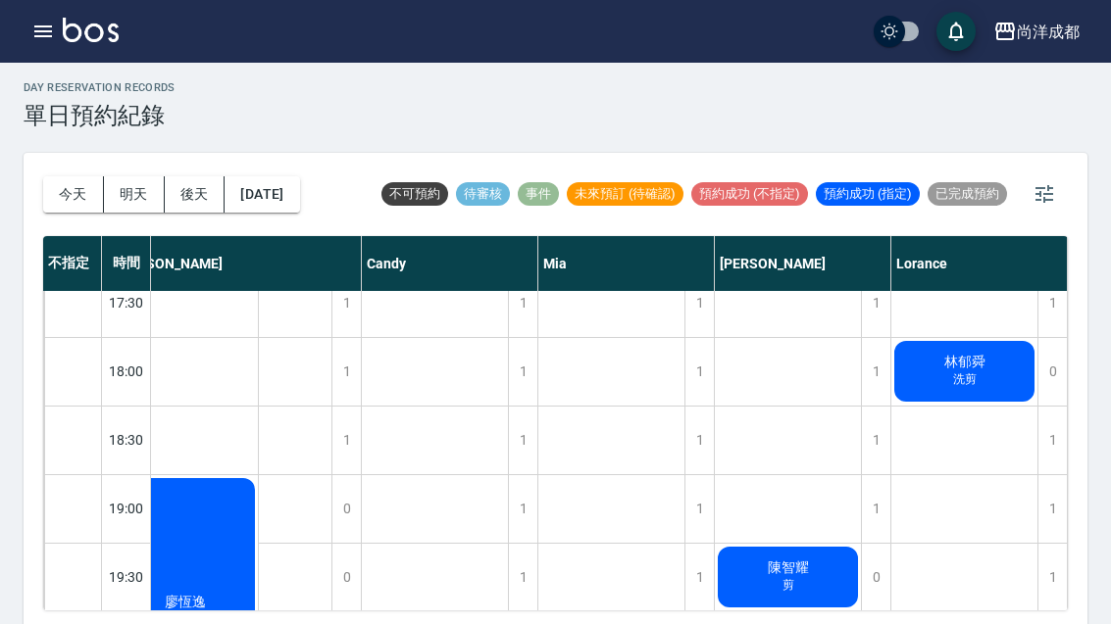
scroll to position [1052, 39]
click at [298, 196] on button "[DATE]" at bounding box center [261, 194] width 75 height 36
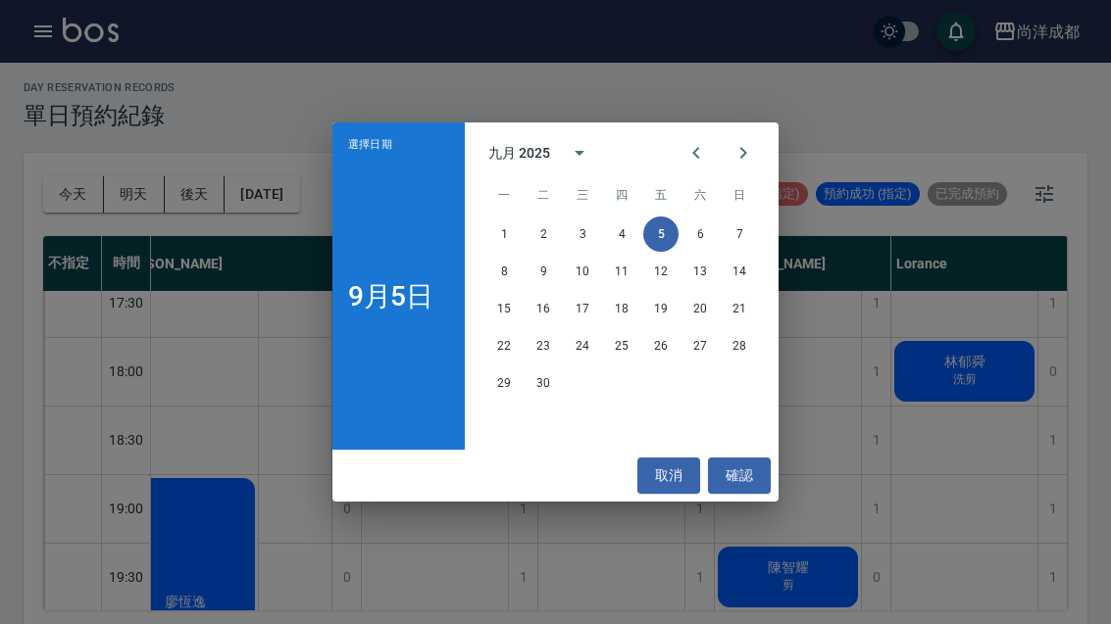
click at [876, 510] on div "選擇日期 [DATE] 九月 2025 一 二 三 四 五 六 日 1 2 3 4 5 6 7 8 9 10 11 12 13 14 15 16 17 18 …" at bounding box center [555, 312] width 1111 height 624
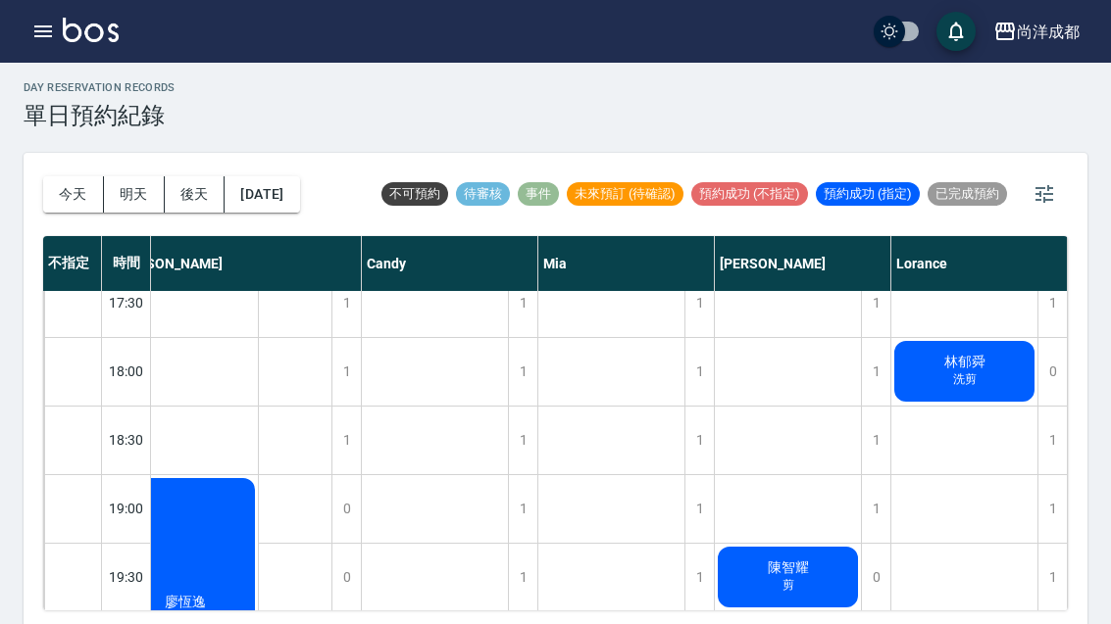
click at [880, 501] on div "1" at bounding box center [875, 509] width 29 height 68
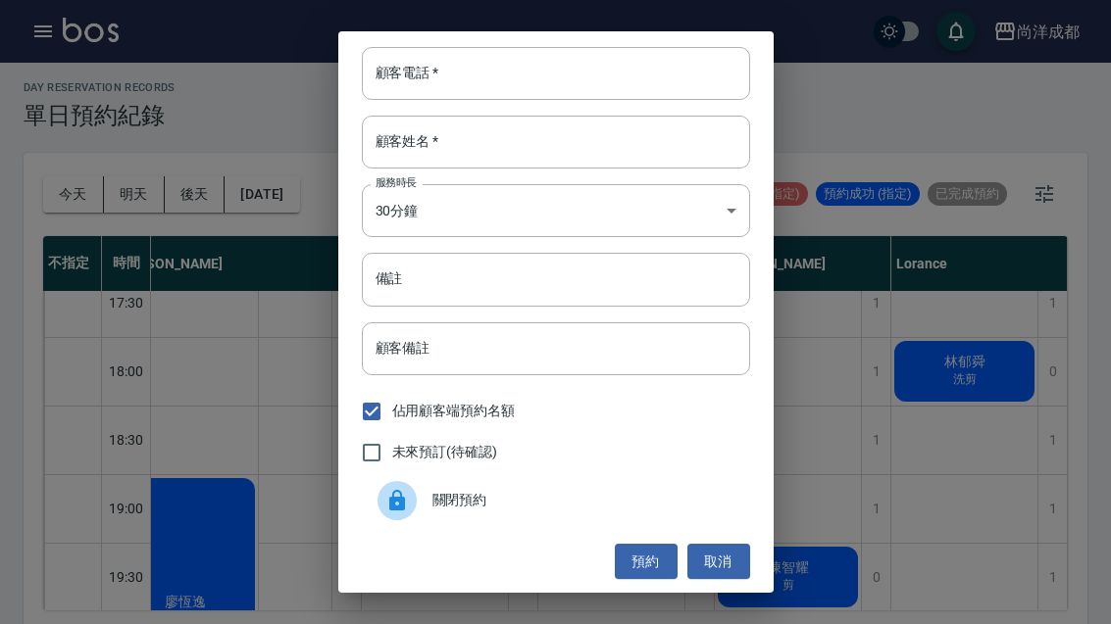
click at [748, 509] on div "關閉預約" at bounding box center [556, 501] width 388 height 55
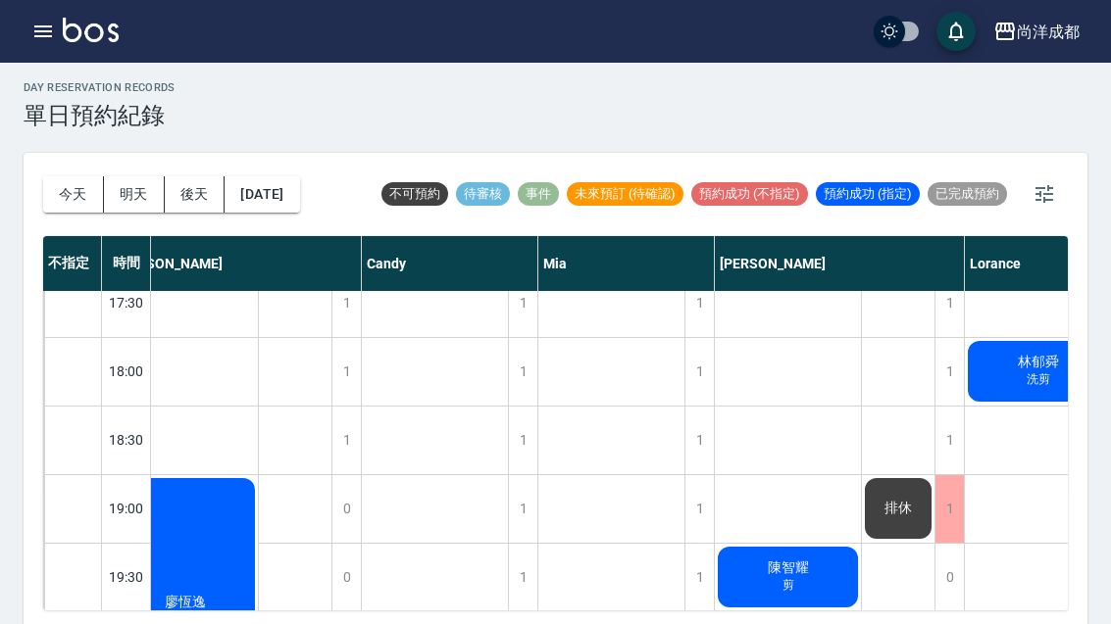
click at [943, 495] on div "1" at bounding box center [948, 509] width 29 height 68
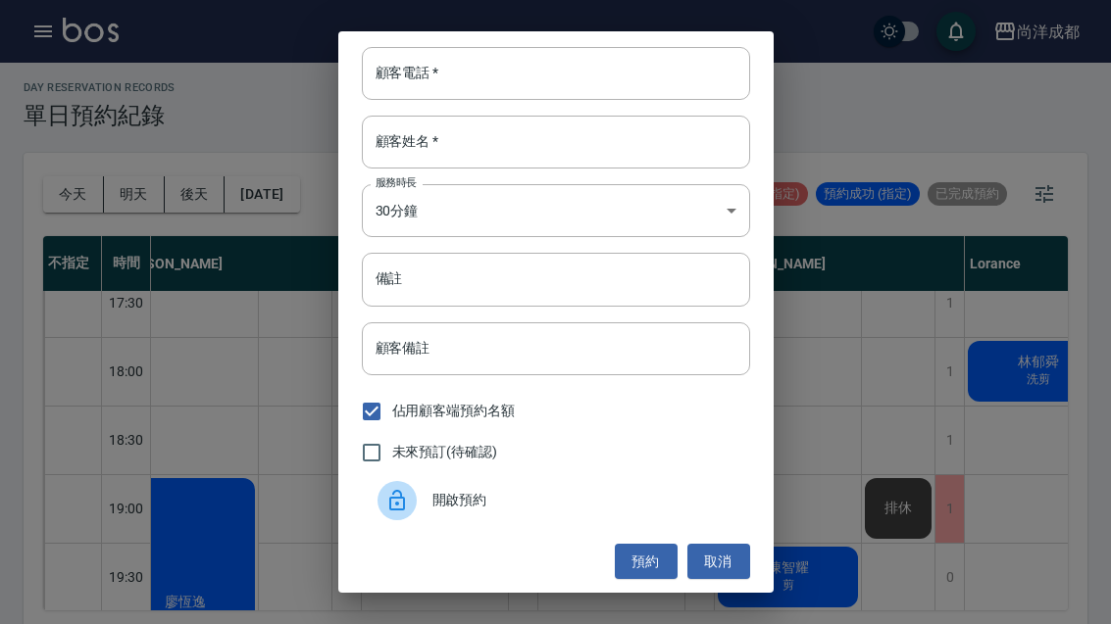
click at [900, 510] on div "顧客電話   * 顧客電話   * 顧客姓名   * 顧客姓名   * 服務時長 30分鐘 1 服務時長 備註 備註 顧客備註 顧客備註 佔用顧客端預約名額 …" at bounding box center [555, 312] width 1111 height 624
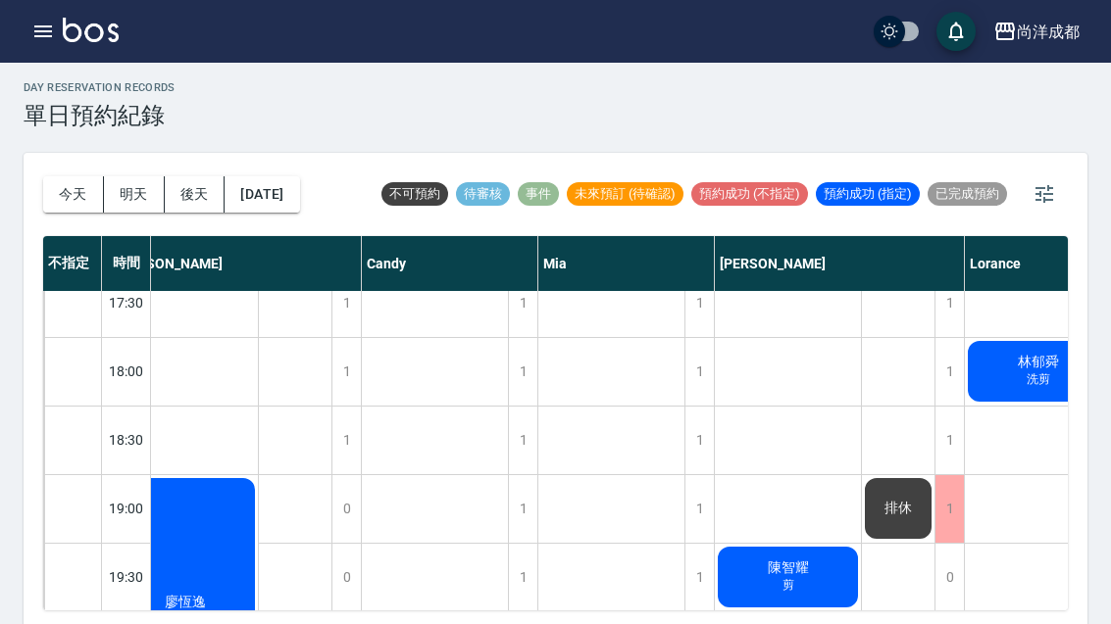
scroll to position [1048, 35]
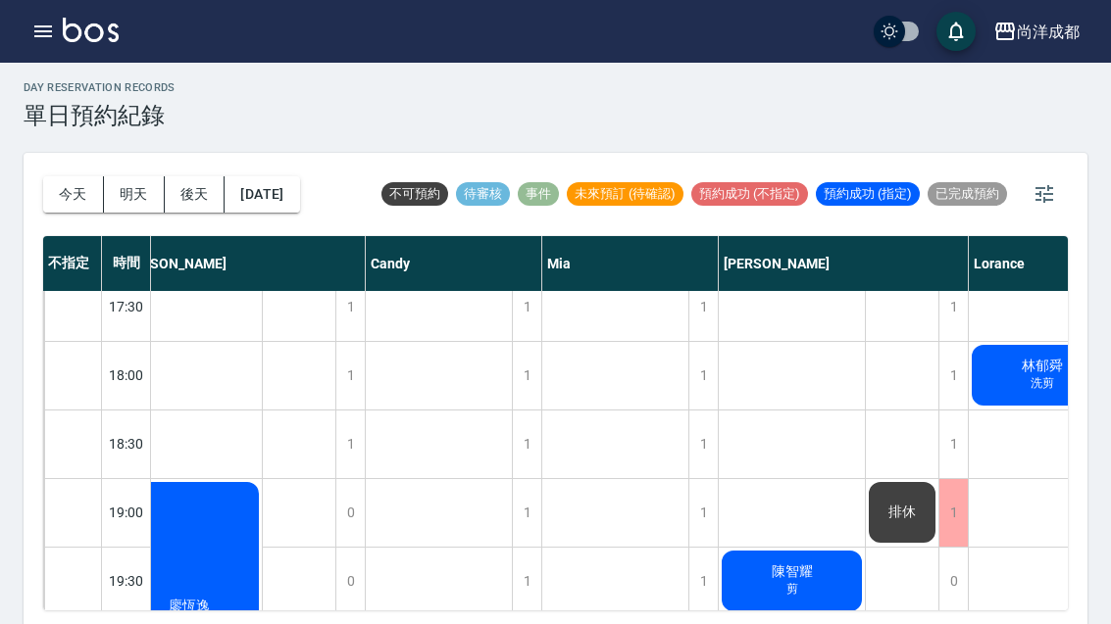
click at [957, 523] on div "1" at bounding box center [952, 513] width 29 height 68
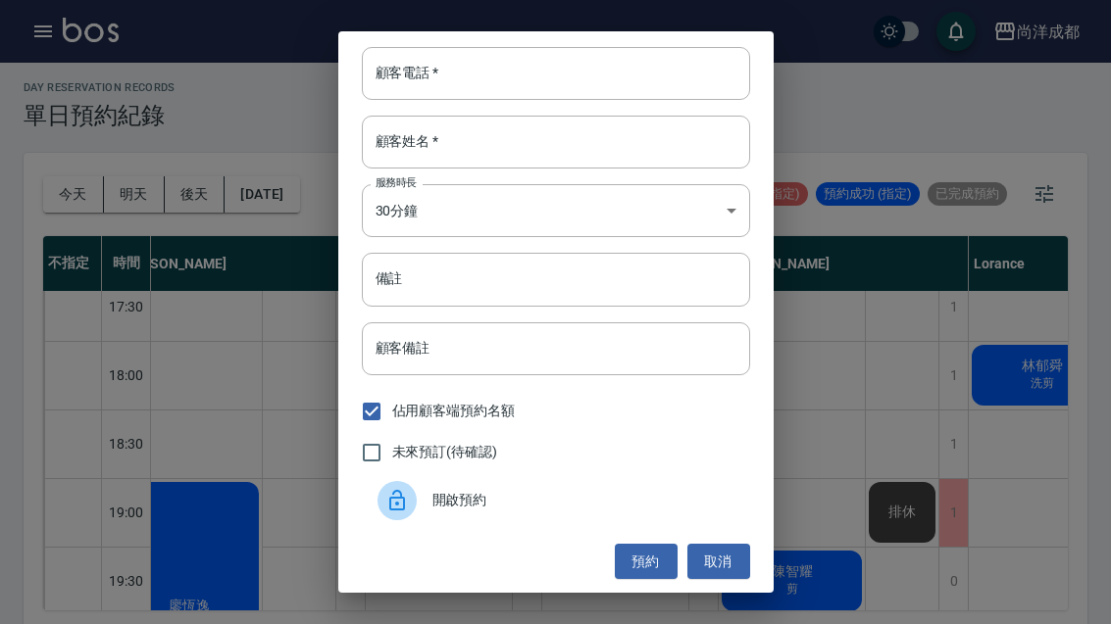
click at [816, 511] on div "顧客電話   * 顧客電話   * 顧客姓名   * 顧客姓名   * 服務時長 30分鐘 1 服務時長 備註 備註 顧客備註 顧客備註 佔用顧客端預約名額 …" at bounding box center [555, 312] width 1111 height 624
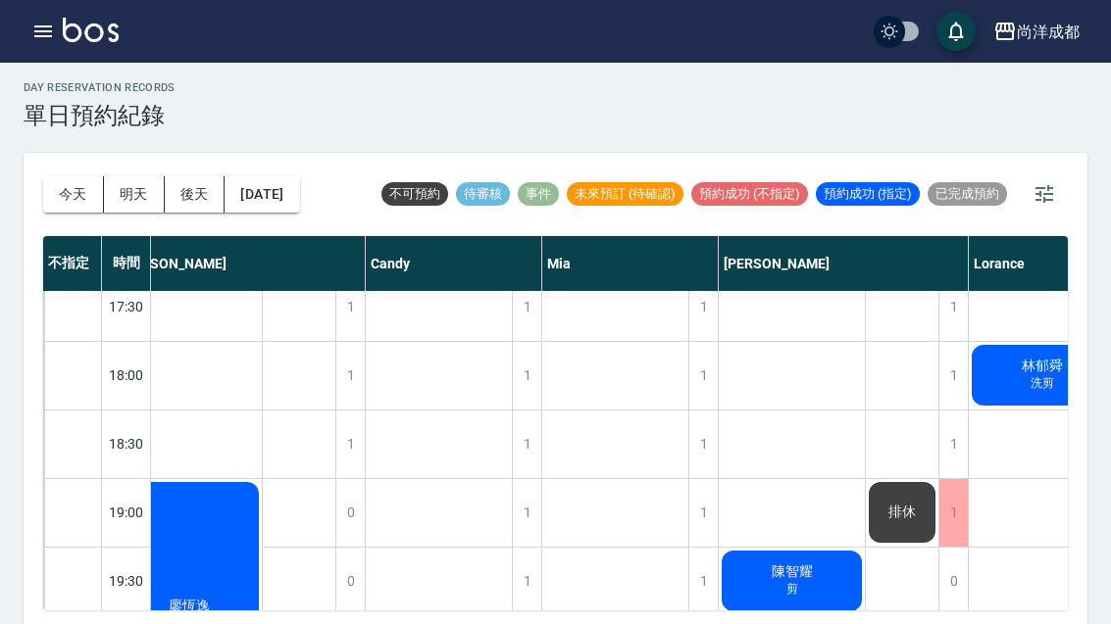
click at [963, 436] on div "1" at bounding box center [952, 445] width 29 height 68
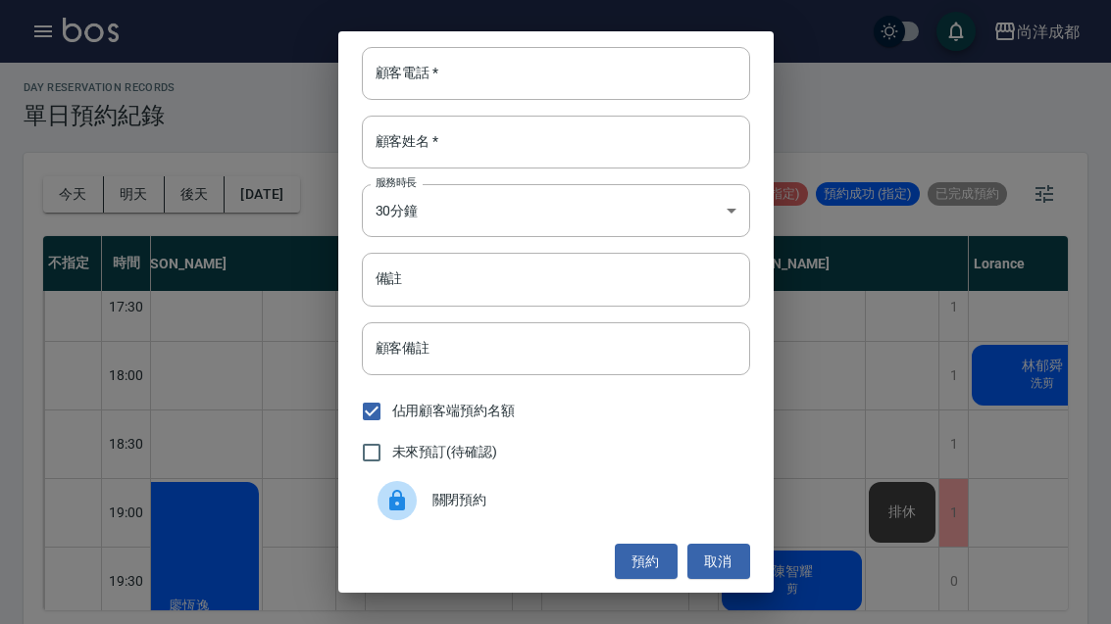
click at [525, 95] on input "顧客電話   *" at bounding box center [556, 73] width 388 height 53
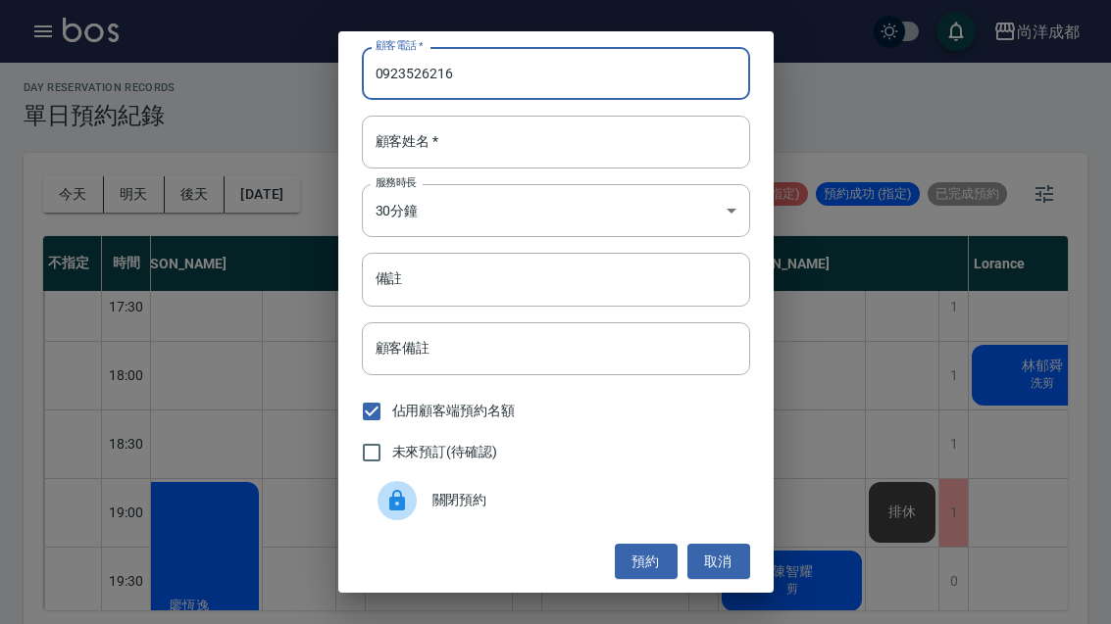
type input "0923526216"
click at [491, 169] on input "顧客姓名   *" at bounding box center [556, 142] width 388 height 53
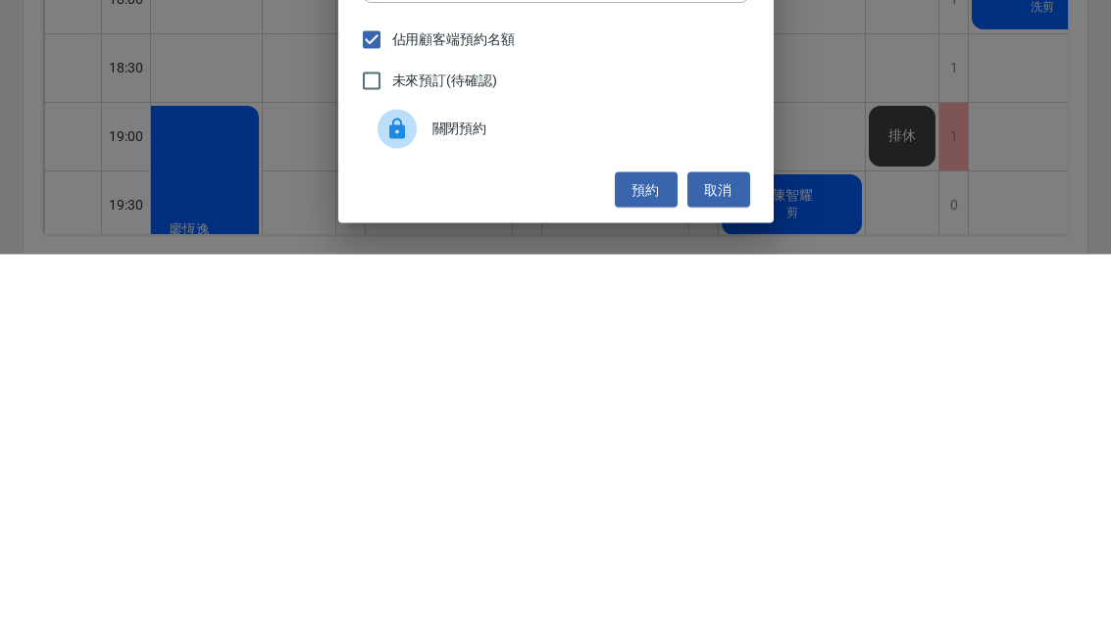
scroll to position [2, 0]
type input "黃"
click at [648, 542] on button "預約" at bounding box center [646, 560] width 63 height 36
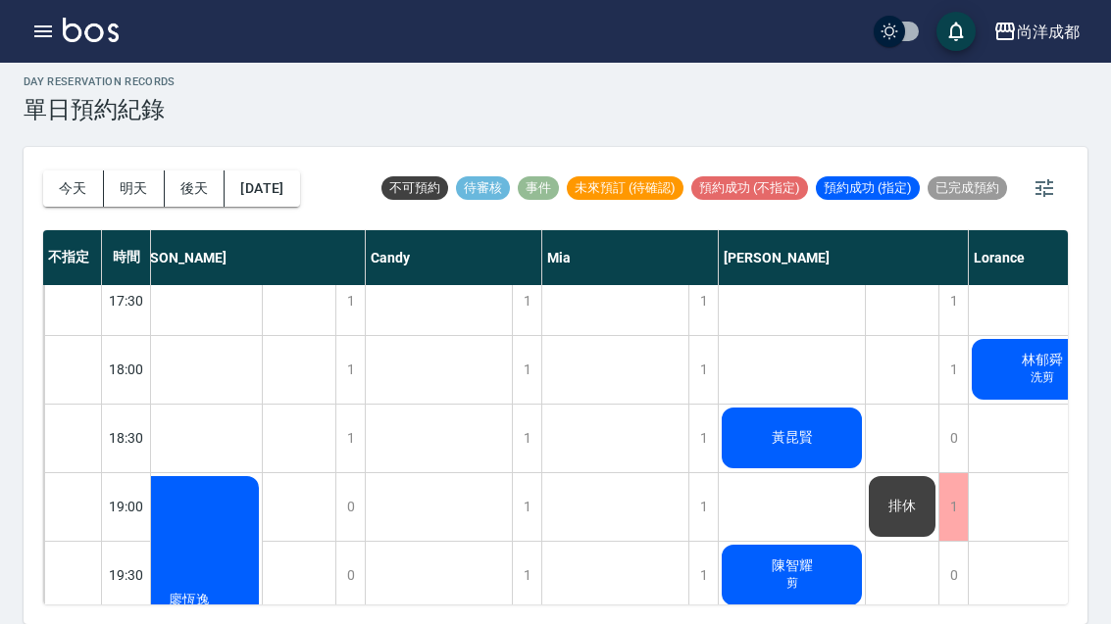
click at [796, 405] on div "黃昆賢" at bounding box center [792, 438] width 146 height 67
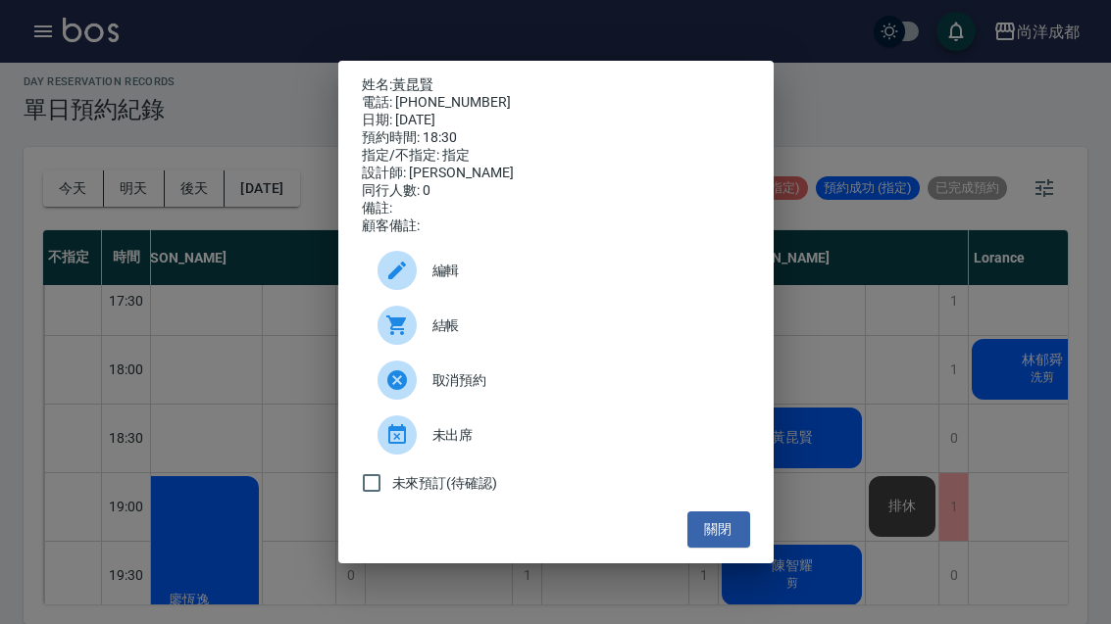
click at [454, 281] on span "編輯" at bounding box center [583, 271] width 302 height 21
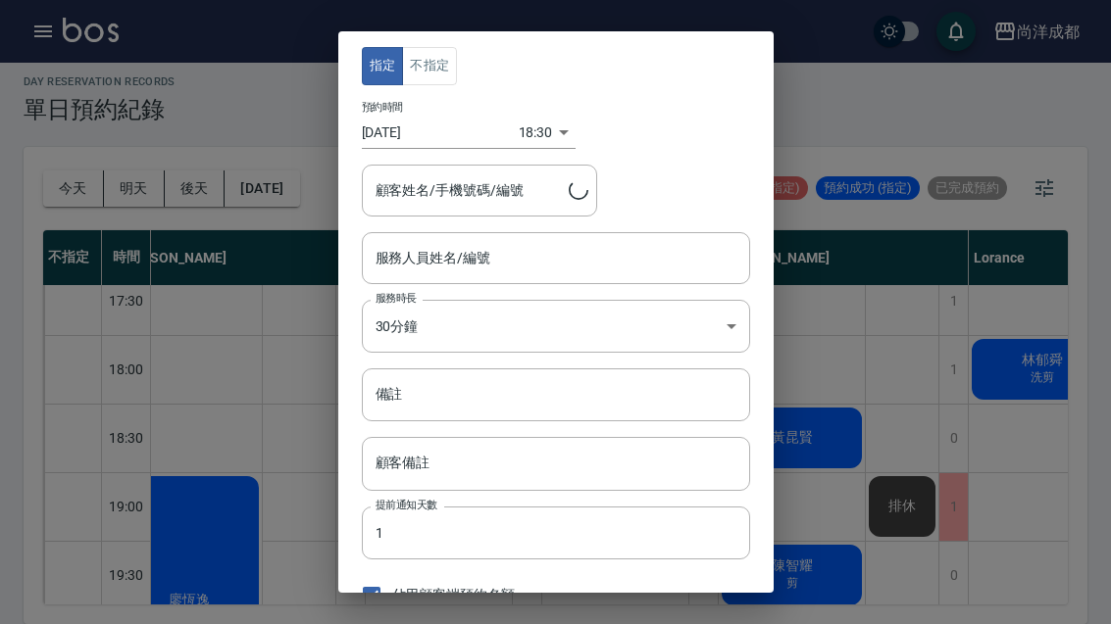
type input "[PERSON_NAME]-01"
type input "[PERSON_NAME]/0923526216/"
click at [513, 123] on body "尚洋成都 登出 櫃檯作業 打帳單 帳單列表 營業儀表板 高階收支登錄 材料自購登錄 每日結帳 排班表 預約管理 預約管理 單日預約紀錄 單週預約紀錄 報表及分…" at bounding box center [555, 306] width 1111 height 635
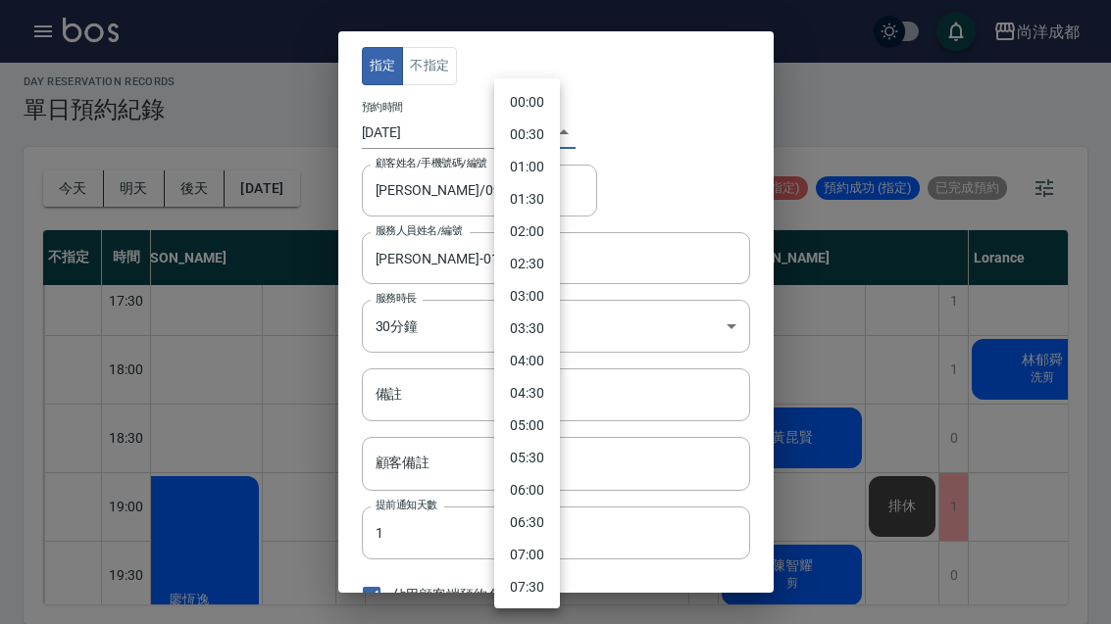
scroll to position [956, 0]
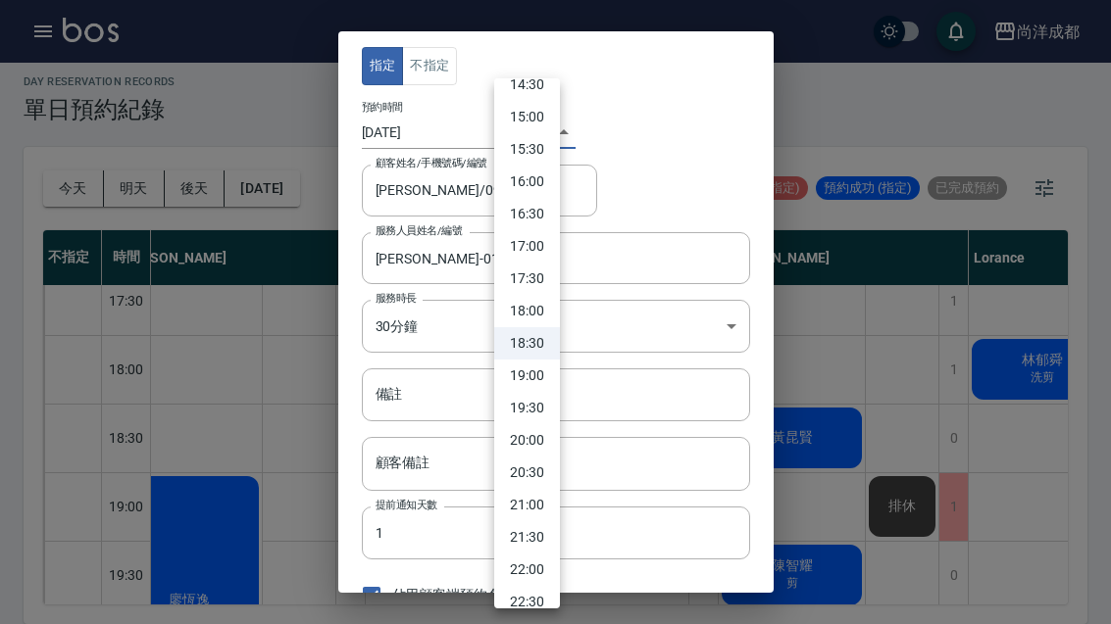
click at [543, 374] on li "19:00" at bounding box center [527, 376] width 66 height 32
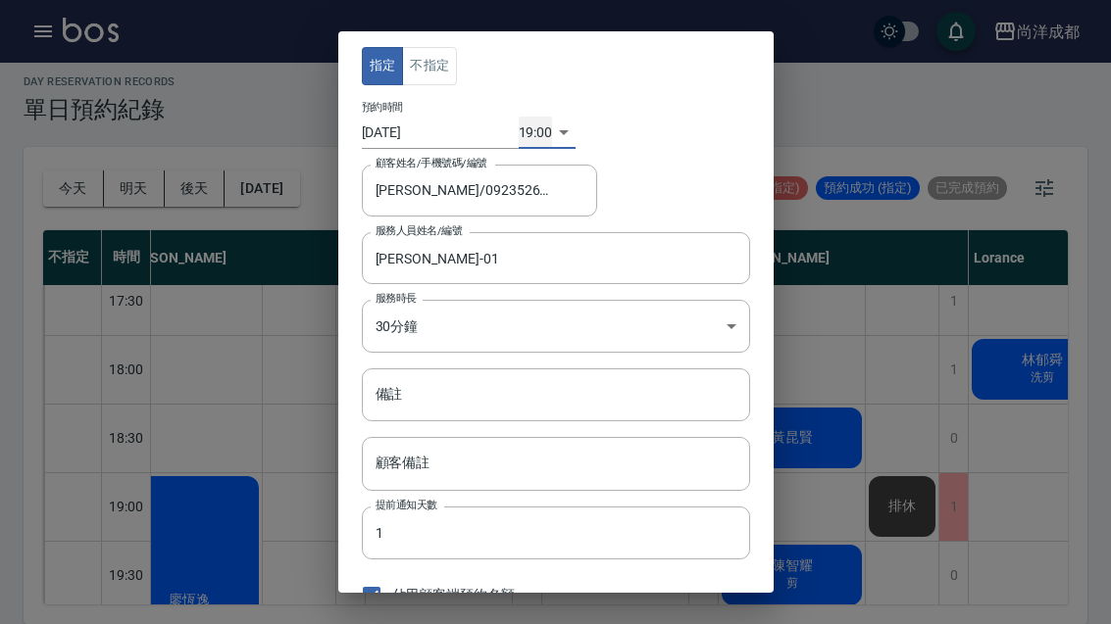
type input "1757070000000"
click at [830, 266] on div "指定 不指定 預約時間 [DATE] 19:00 1757070000000 顧客姓名/手機號碼/編號 [PERSON_NAME]/0923526216/ 顧…" at bounding box center [555, 312] width 1111 height 624
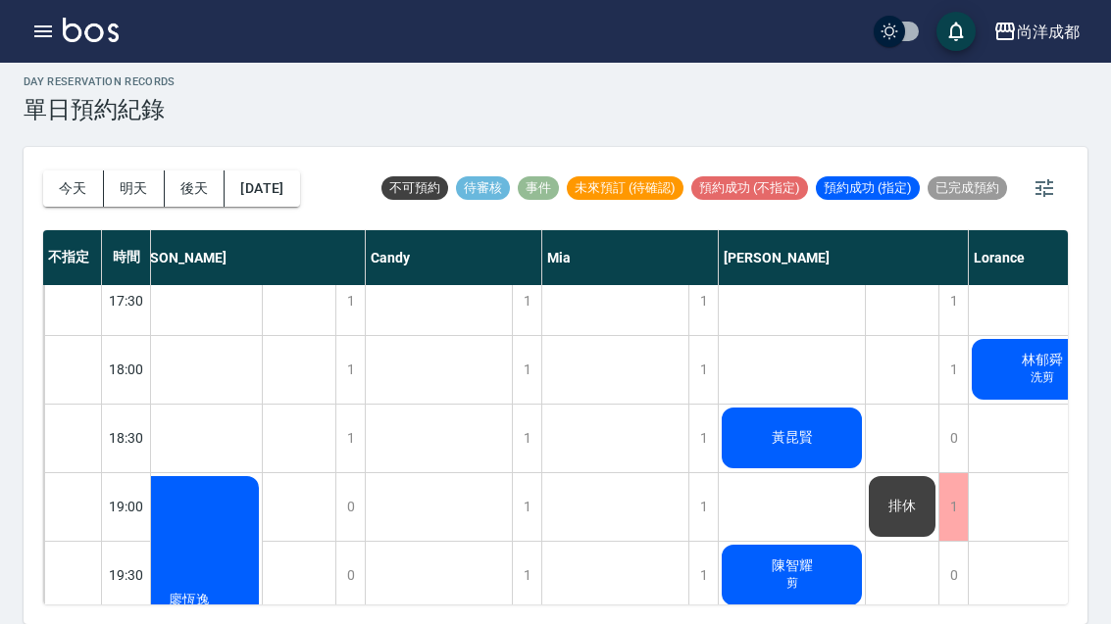
click at [813, 429] on span "黃昆賢" at bounding box center [792, 438] width 49 height 18
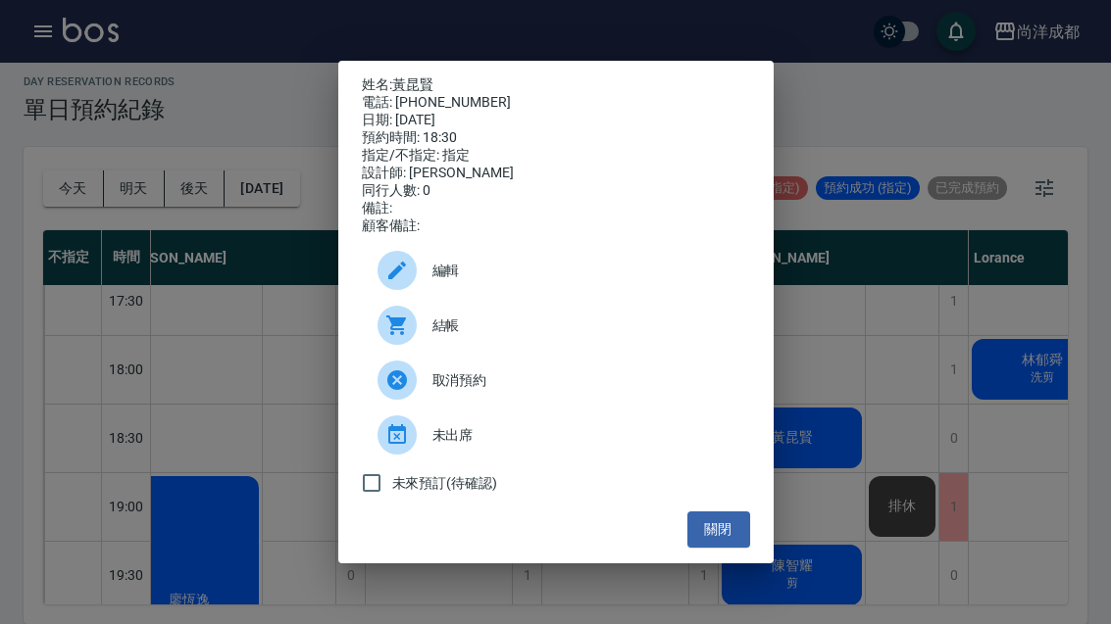
click at [443, 298] on div "編輯" at bounding box center [556, 270] width 388 height 55
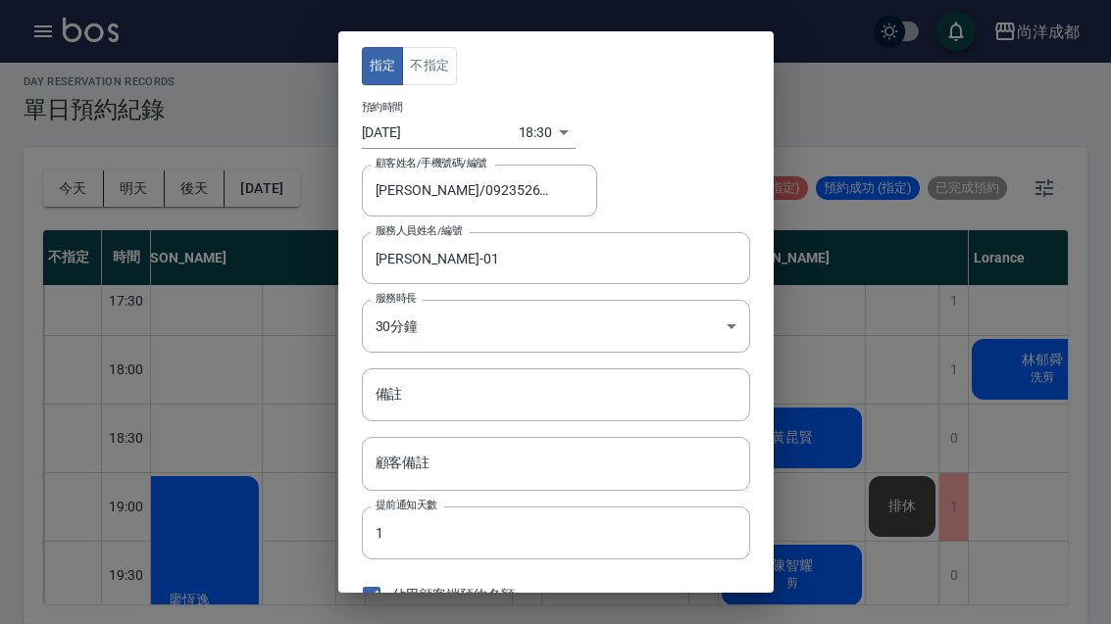
click at [519, 116] on body "尚洋成都 登出 櫃檯作業 打帳單 帳單列表 營業儀表板 高階收支登錄 材料自購登錄 每日結帳 排班表 預約管理 預約管理 單日預約紀錄 單週預約紀錄 報表及分…" at bounding box center [555, 306] width 1111 height 635
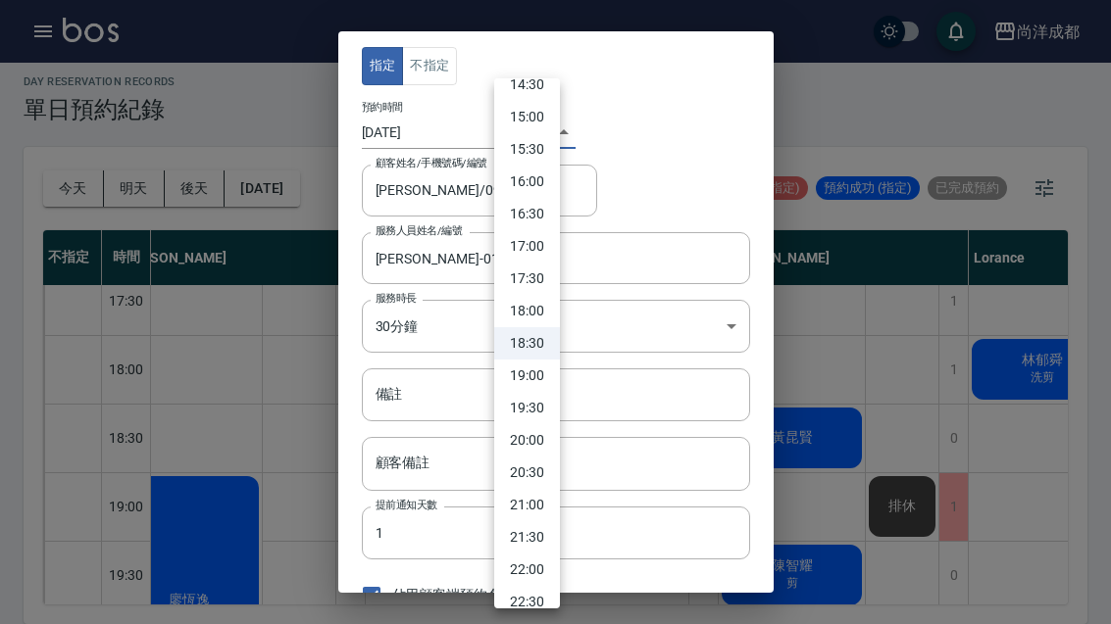
click at [534, 377] on li "19:00" at bounding box center [527, 376] width 66 height 32
type input "1757070000000"
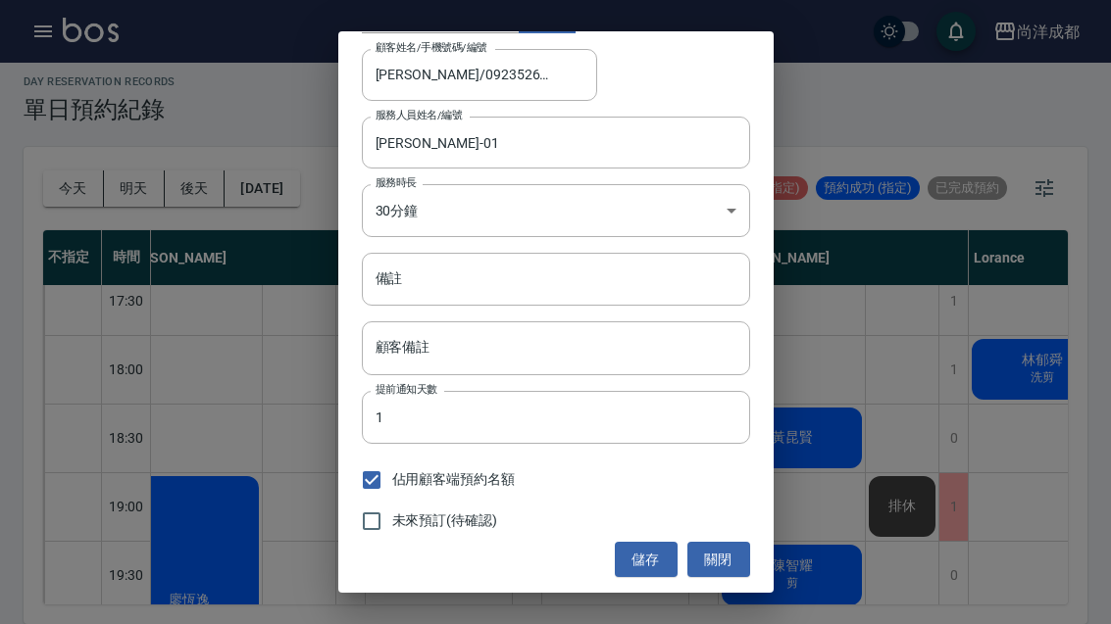
scroll to position [115, 0]
click at [642, 561] on button "儲存" at bounding box center [646, 561] width 63 height 36
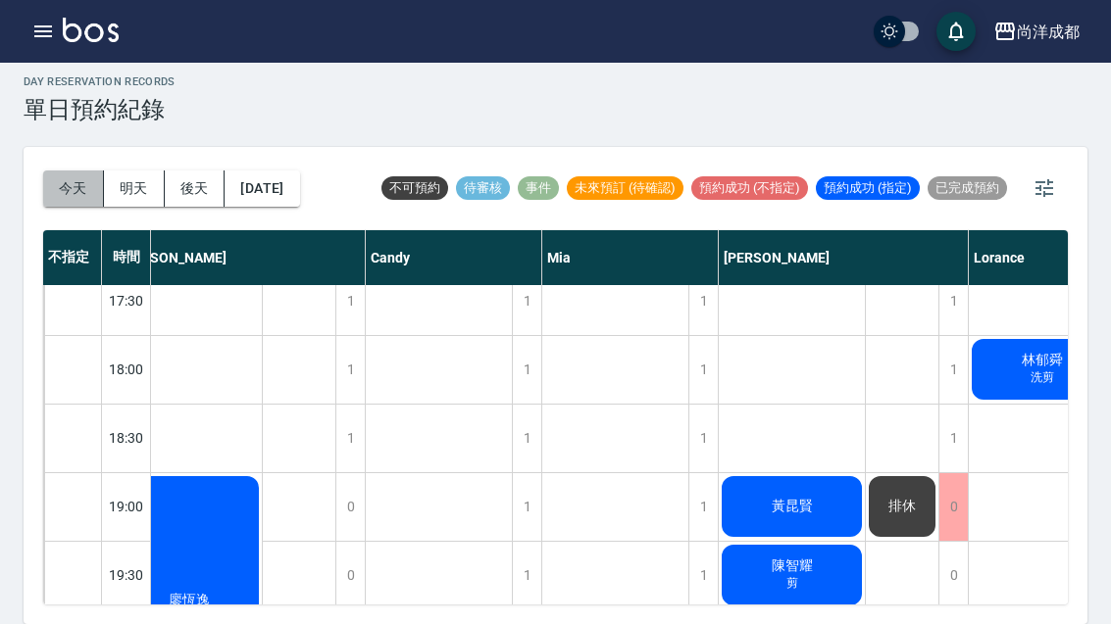
click at [61, 171] on button "今天" at bounding box center [73, 189] width 61 height 36
click at [52, 147] on div "[DATE] [DATE] [DATE] [DATE]" at bounding box center [171, 188] width 257 height 83
click at [140, 147] on div "[DATE] [DATE] [DATE] [DATE]" at bounding box center [171, 188] width 257 height 83
click at [148, 171] on button "明天" at bounding box center [134, 189] width 61 height 36
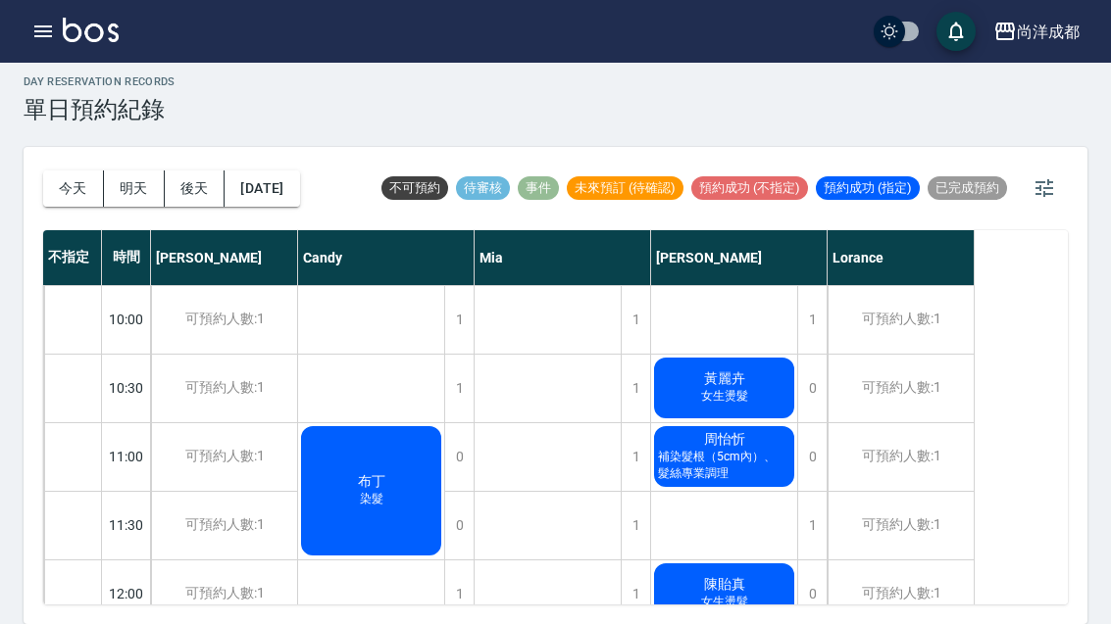
click at [141, 171] on button "明天" at bounding box center [134, 189] width 61 height 36
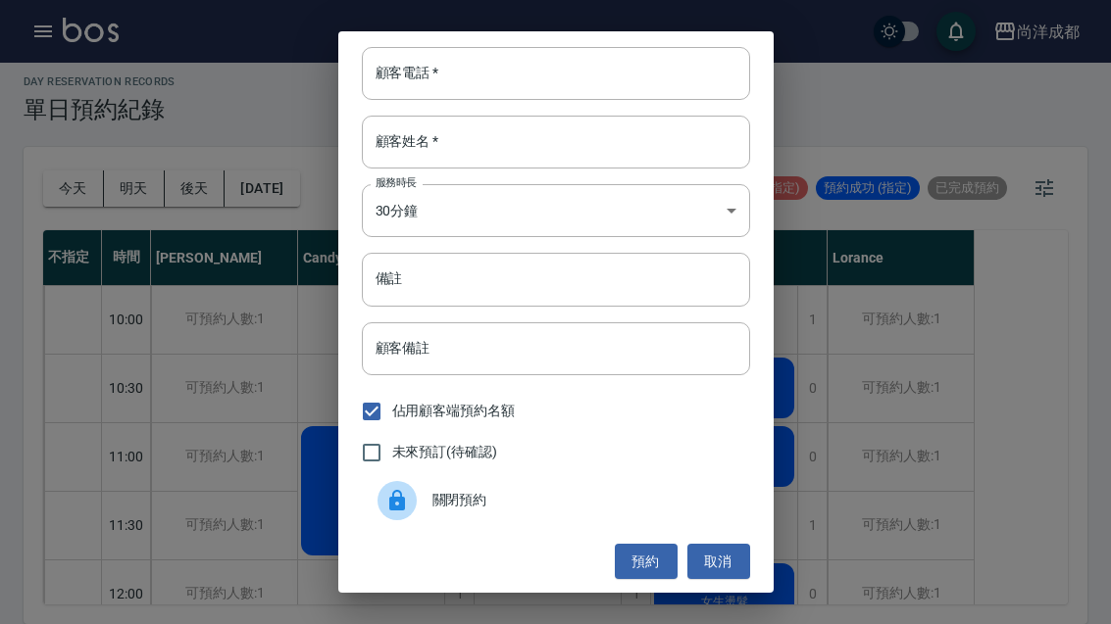
click at [41, 553] on div "顧客電話   * 顧客電話   * 顧客姓名   * 顧客姓名   * 服務時長 30分鐘 1 服務時長 備註 備註 顧客備註 顧客備註 佔用顧客端預約名額 …" at bounding box center [555, 312] width 1111 height 624
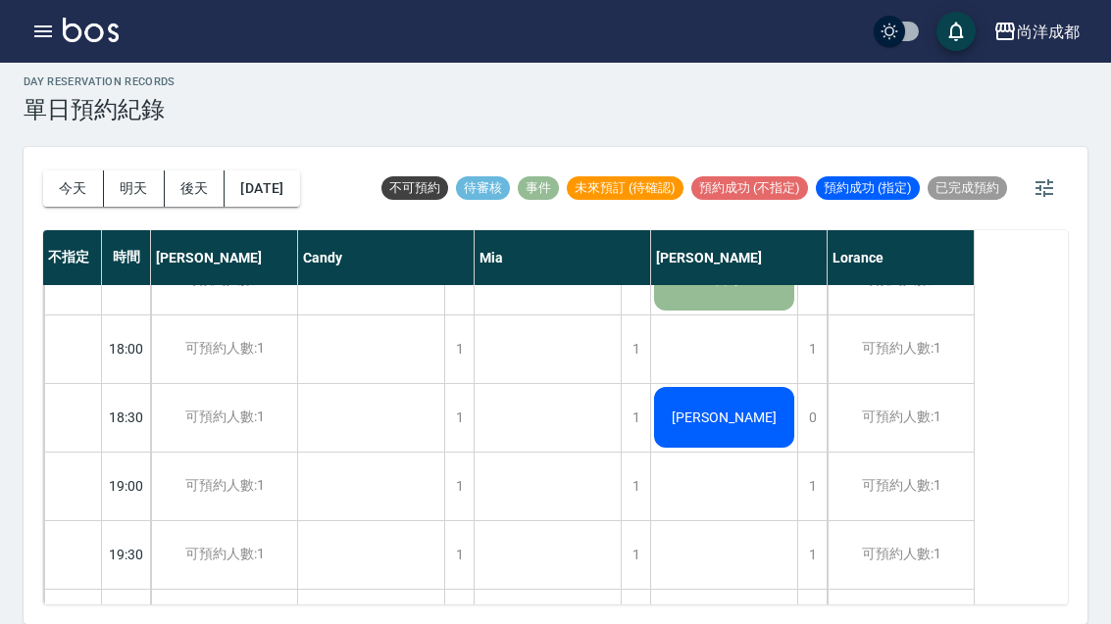
scroll to position [1065, 0]
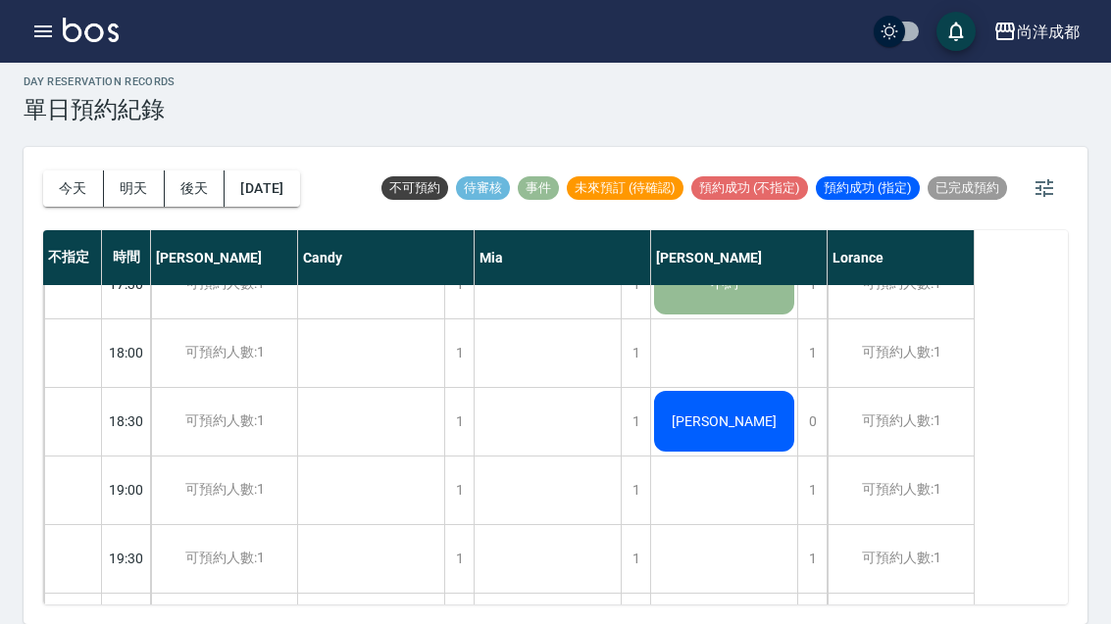
click at [66, 171] on button "今天" at bounding box center [73, 189] width 61 height 36
click at [66, 133] on div at bounding box center [555, 312] width 1111 height 624
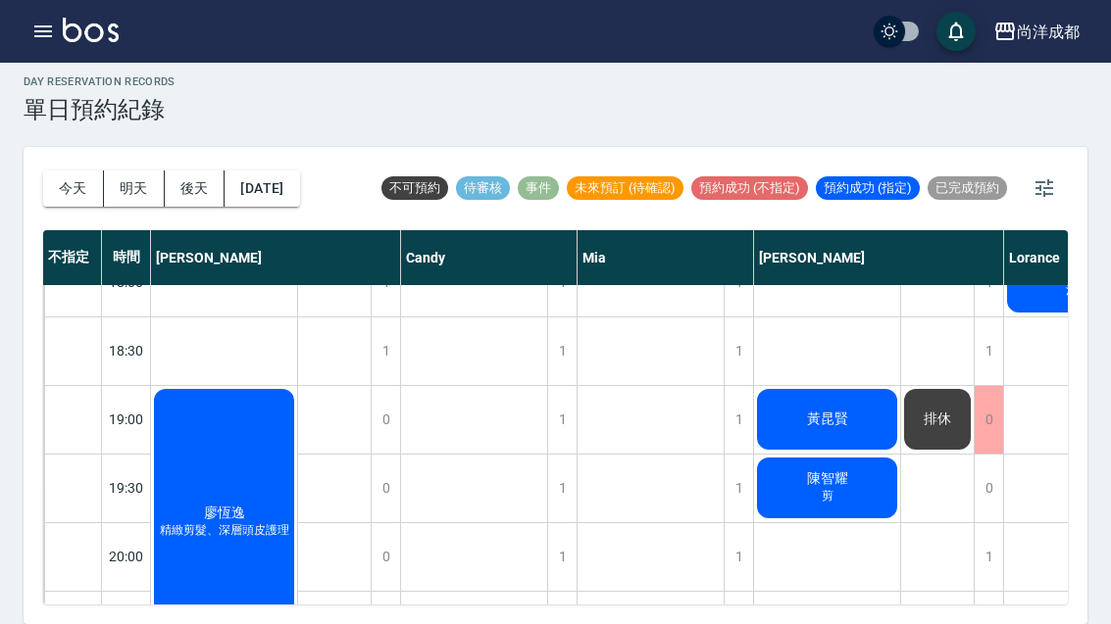
scroll to position [1133, 0]
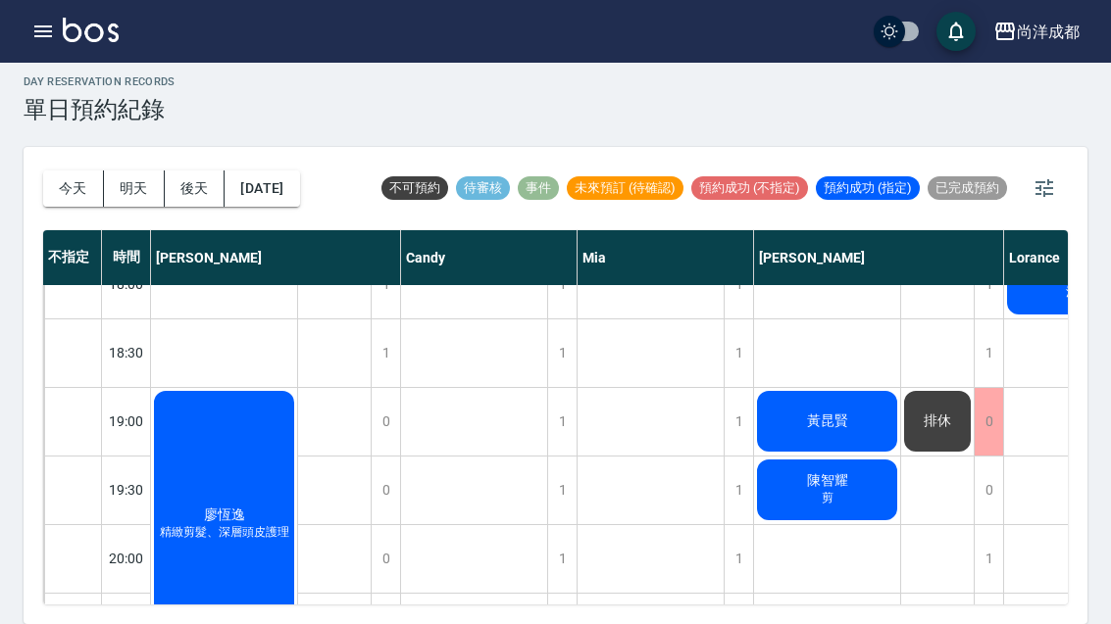
click at [234, 498] on div "[PERSON_NAME] 精緻剪髮、深層頭皮護理" at bounding box center [224, 524] width 146 height 273
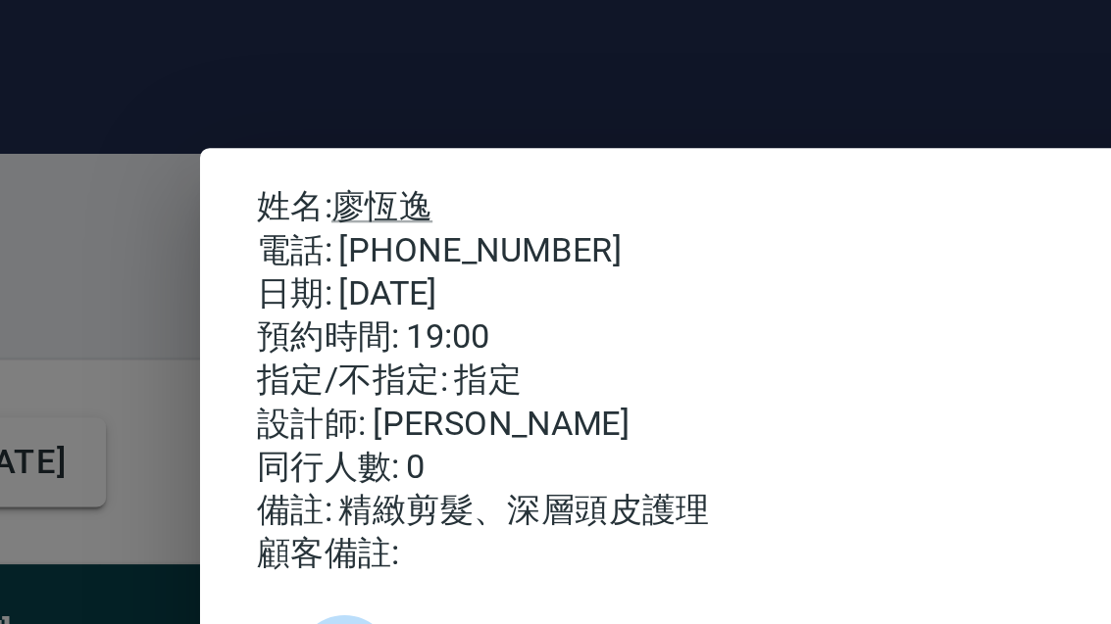
scroll to position [0, 0]
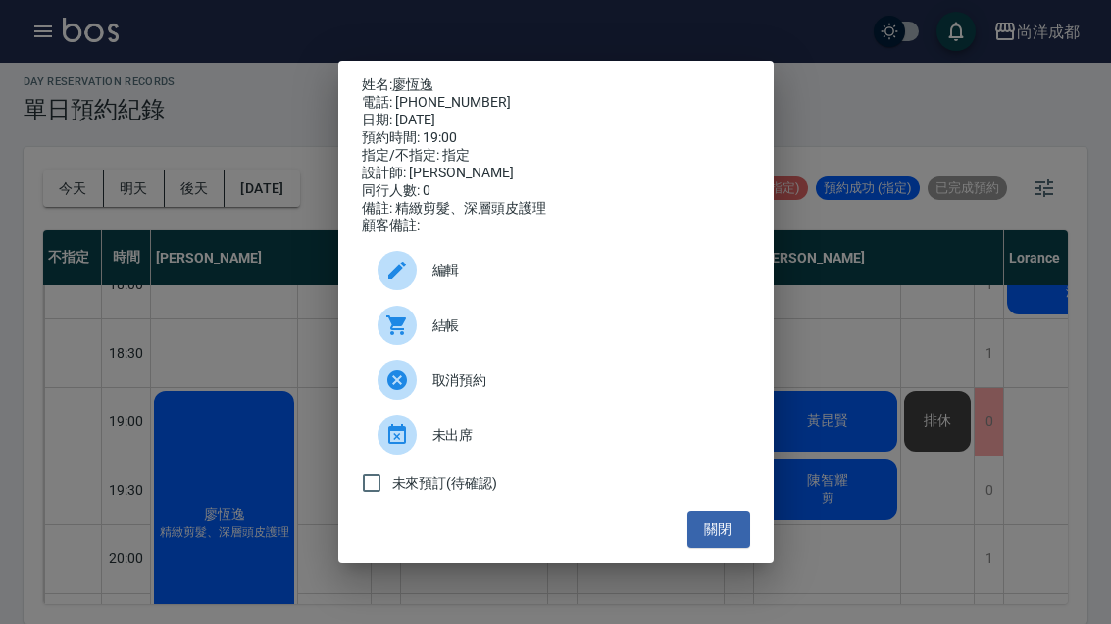
click at [734, 546] on button "關閉" at bounding box center [718, 530] width 63 height 36
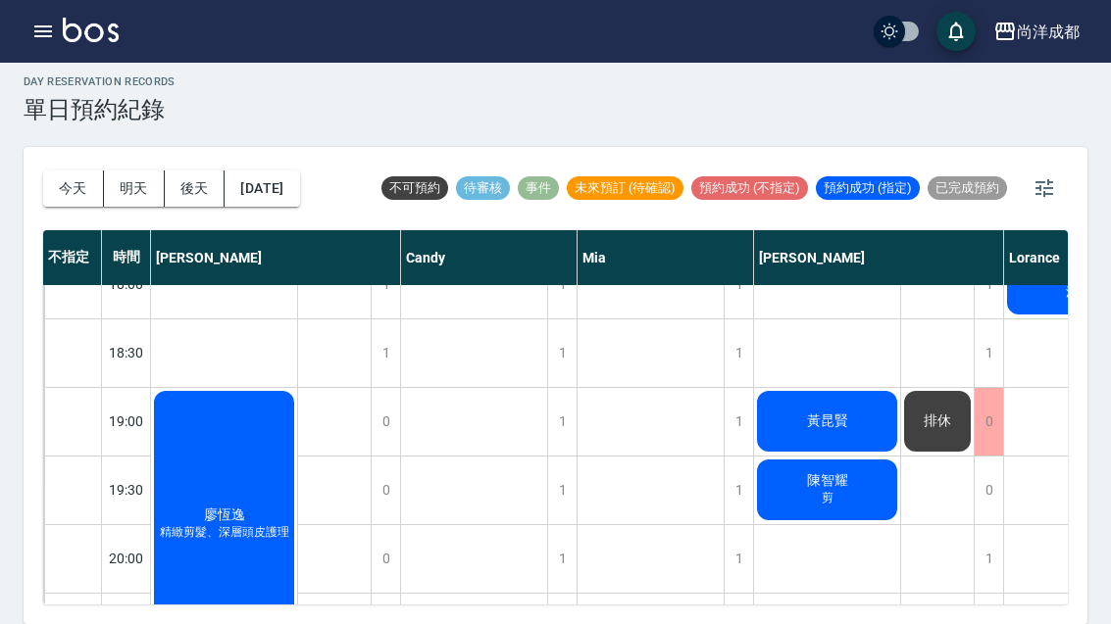
scroll to position [1133, 0]
click at [1003, 387] on div "0" at bounding box center [879, 421] width 250 height 69
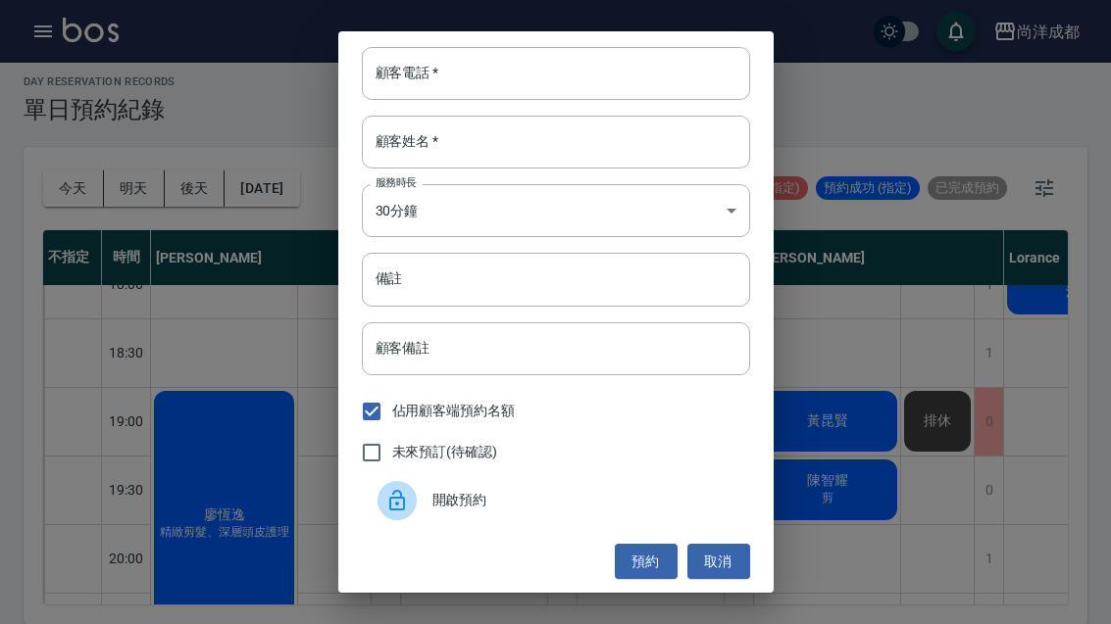
click at [966, 533] on div "顧客電話   * 顧客電話   * 顧客姓名   * 顧客姓名   * 服務時長 30分鐘 1 服務時長 備註 備註 顧客備註 顧客備註 佔用顧客端預約名額 …" at bounding box center [555, 312] width 1111 height 624
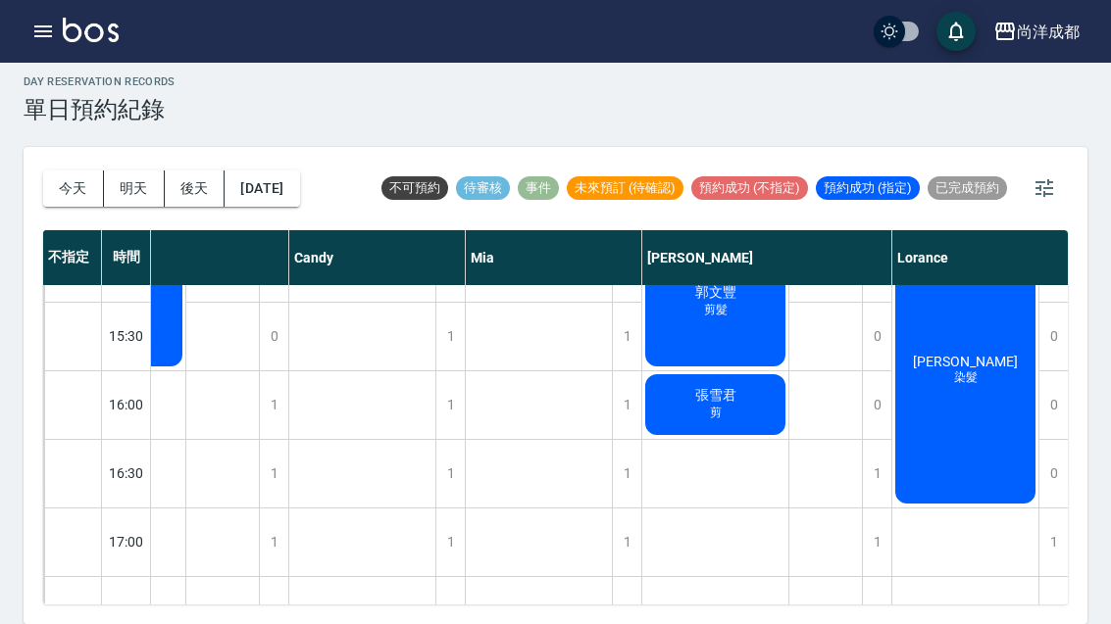
scroll to position [738, 110]
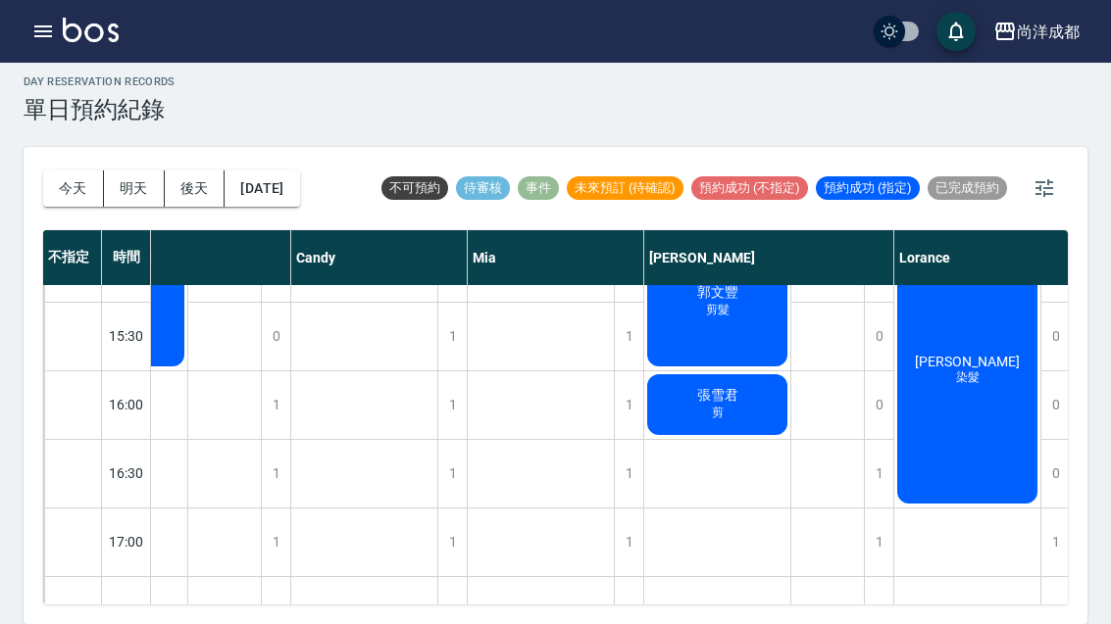
click at [691, 321] on div "[PERSON_NAME] 剪髮" at bounding box center [717, 301] width 146 height 135
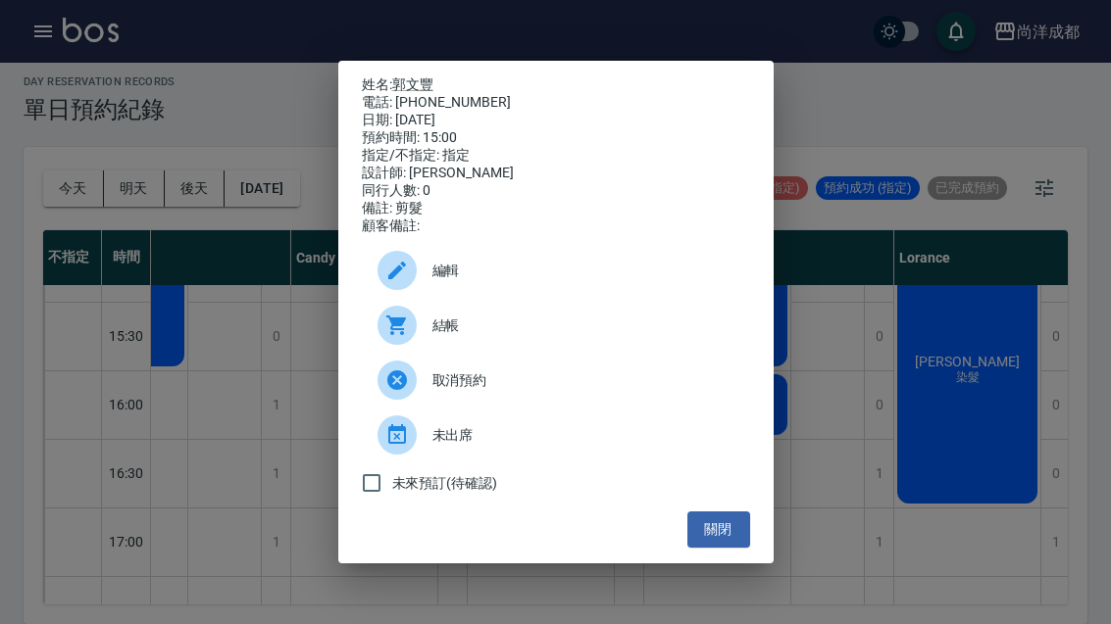
click at [712, 564] on div "姓名: [PERSON_NAME] 電話: [PHONE_NUMBER] 日期: [DATE] 預約時間: 15:00 指定/不指定: 指定 設計師: [PE…" at bounding box center [555, 312] width 435 height 503
click at [733, 532] on button "關閉" at bounding box center [718, 530] width 63 height 36
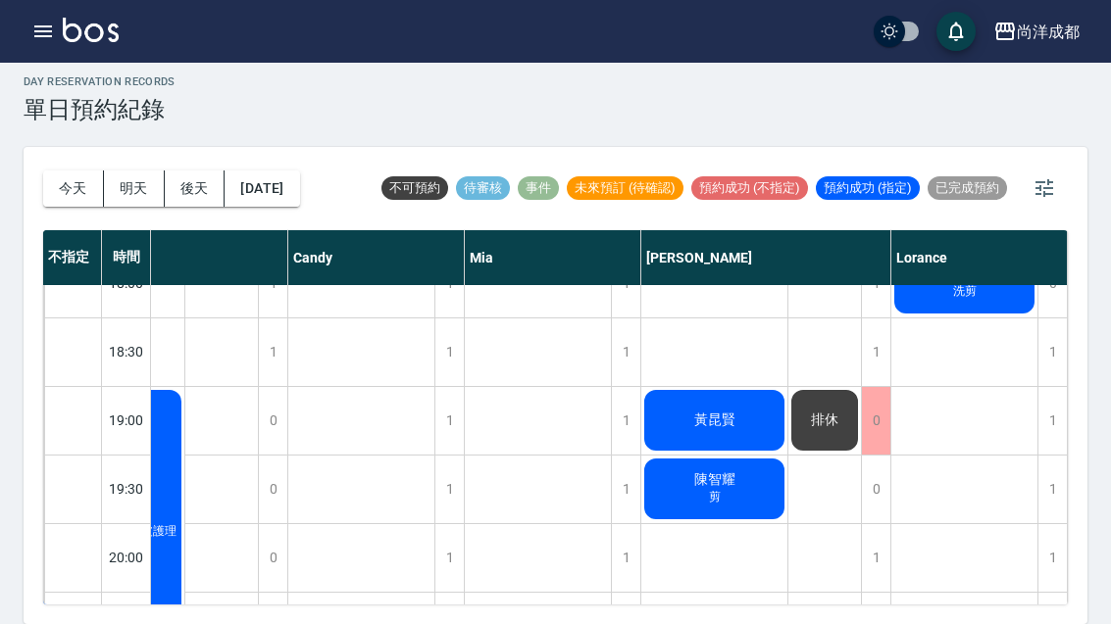
scroll to position [1133, 113]
click at [744, 388] on div "黃昆賢" at bounding box center [714, 421] width 146 height 67
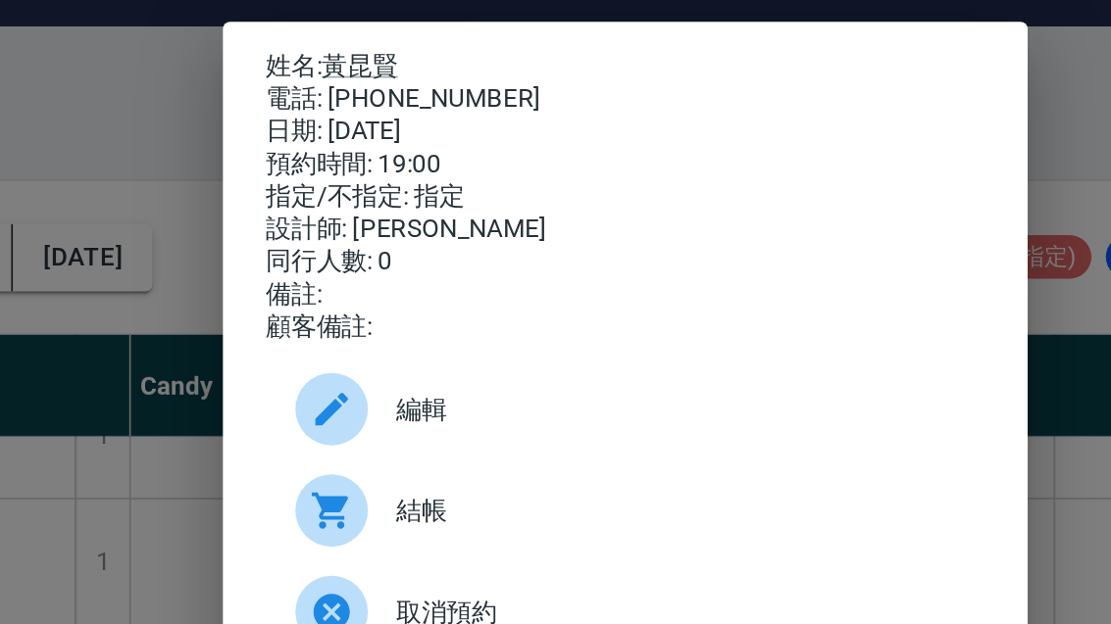
scroll to position [0, 0]
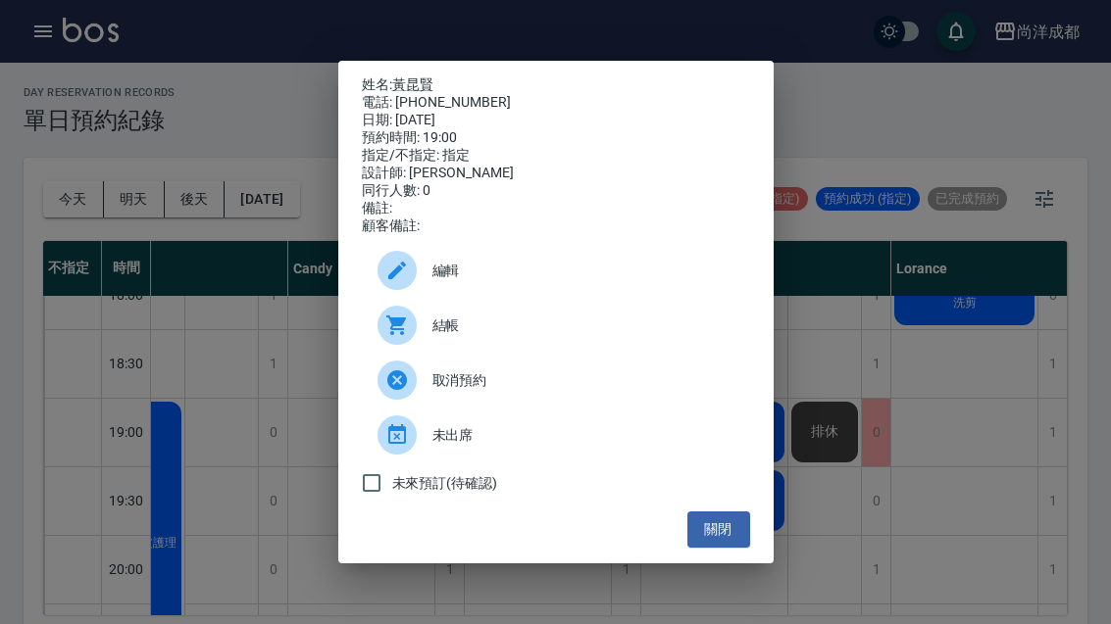
click at [729, 548] on button "關閉" at bounding box center [718, 530] width 63 height 36
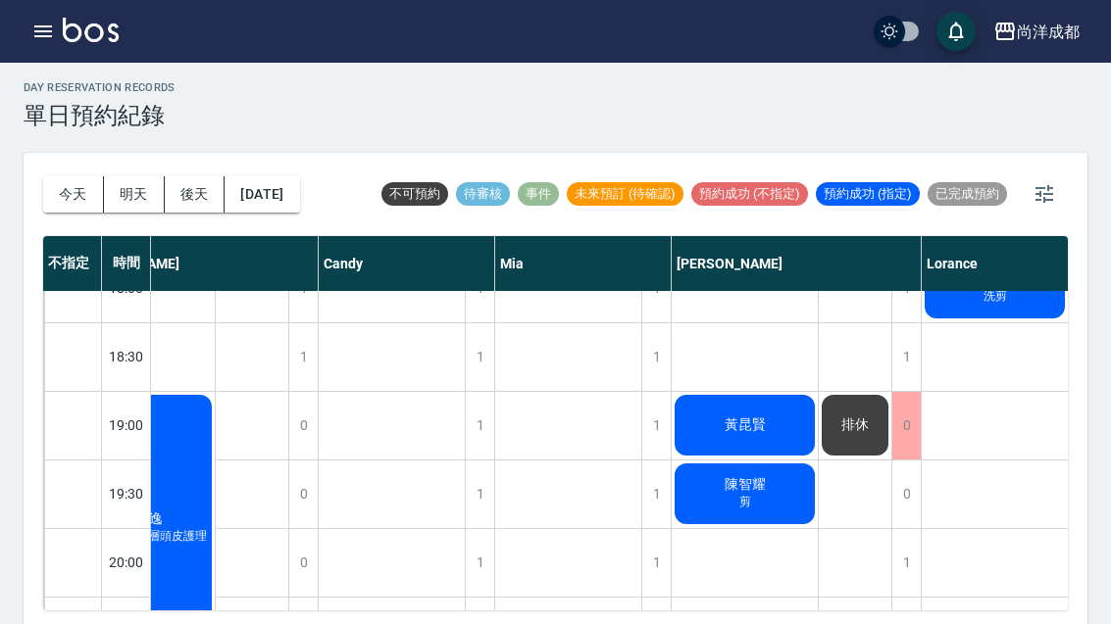
scroll to position [1133, 81]
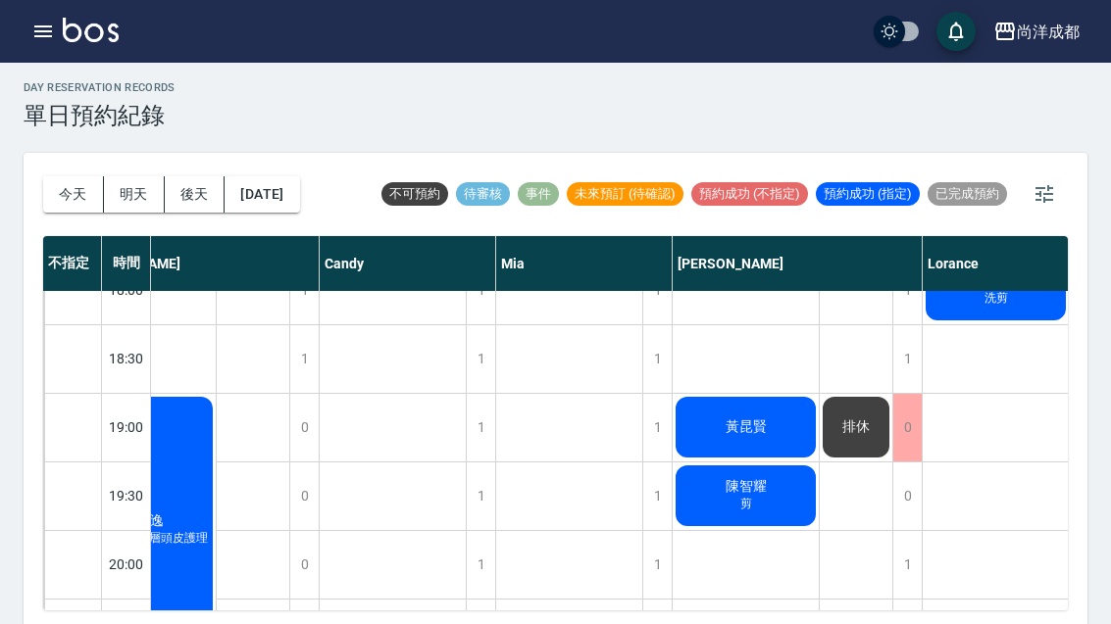
click at [777, 504] on div "[PERSON_NAME]" at bounding box center [746, 496] width 146 height 67
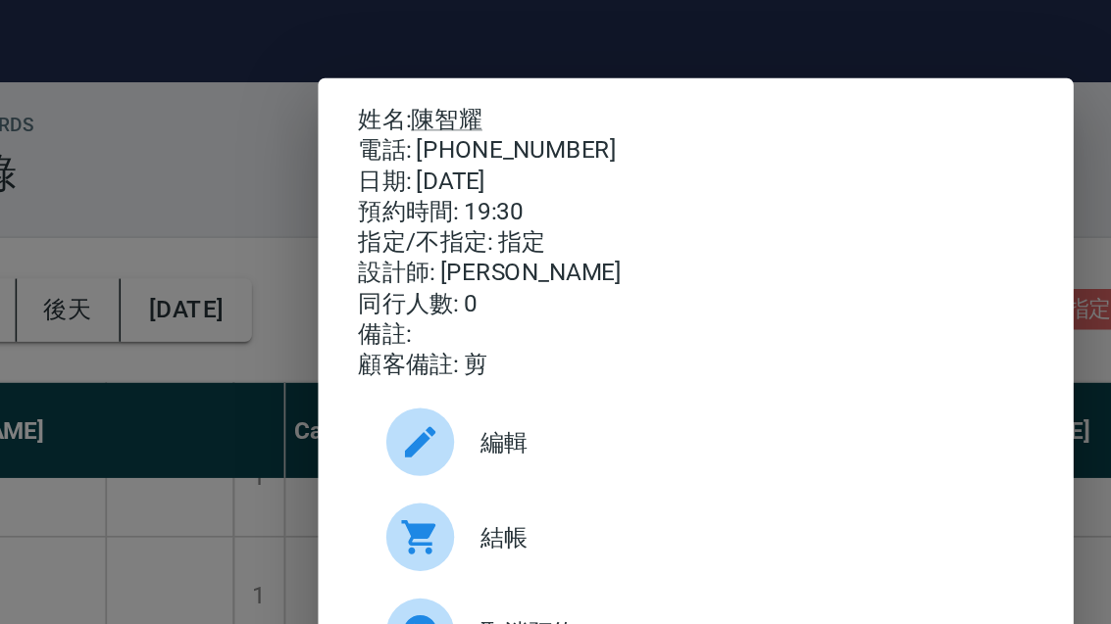
scroll to position [0, 0]
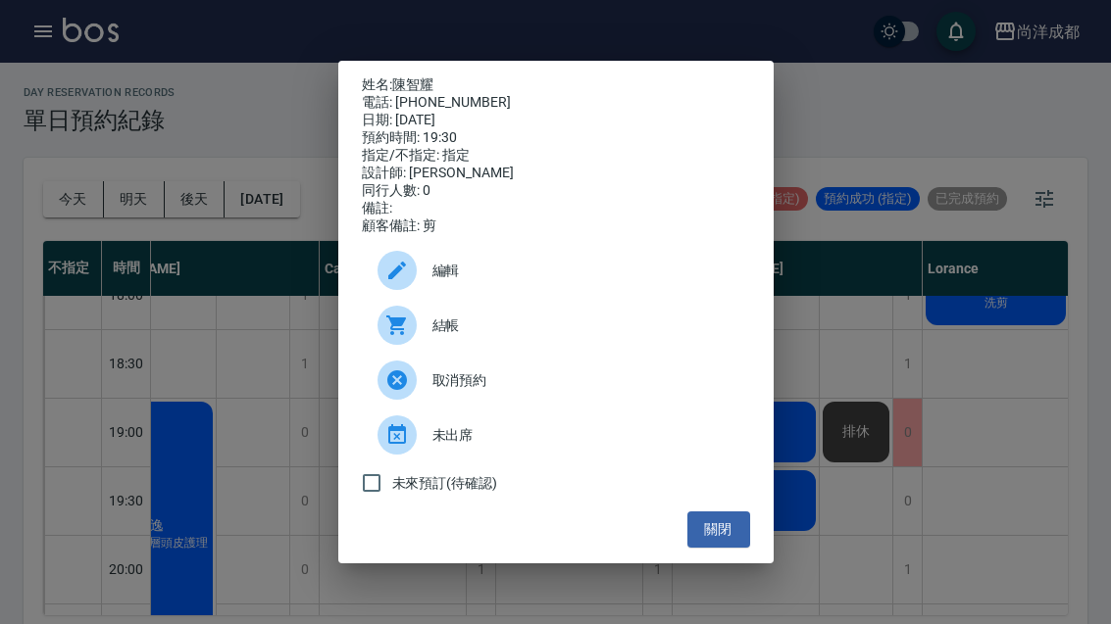
click at [235, 279] on div "姓名: [PERSON_NAME]: [PHONE_NUMBER] 日期: [DATE] 預約時間: 19:30 指定/不指定: 指定 設計師: [PERSO…" at bounding box center [555, 312] width 1111 height 624
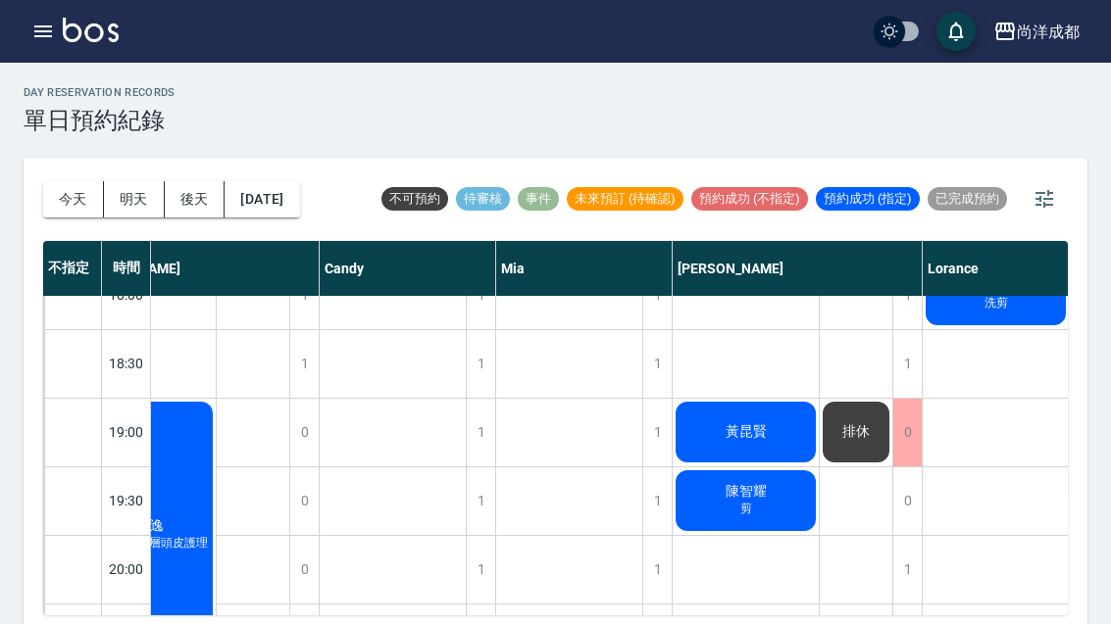
click at [146, 191] on button "明天" at bounding box center [134, 199] width 61 height 36
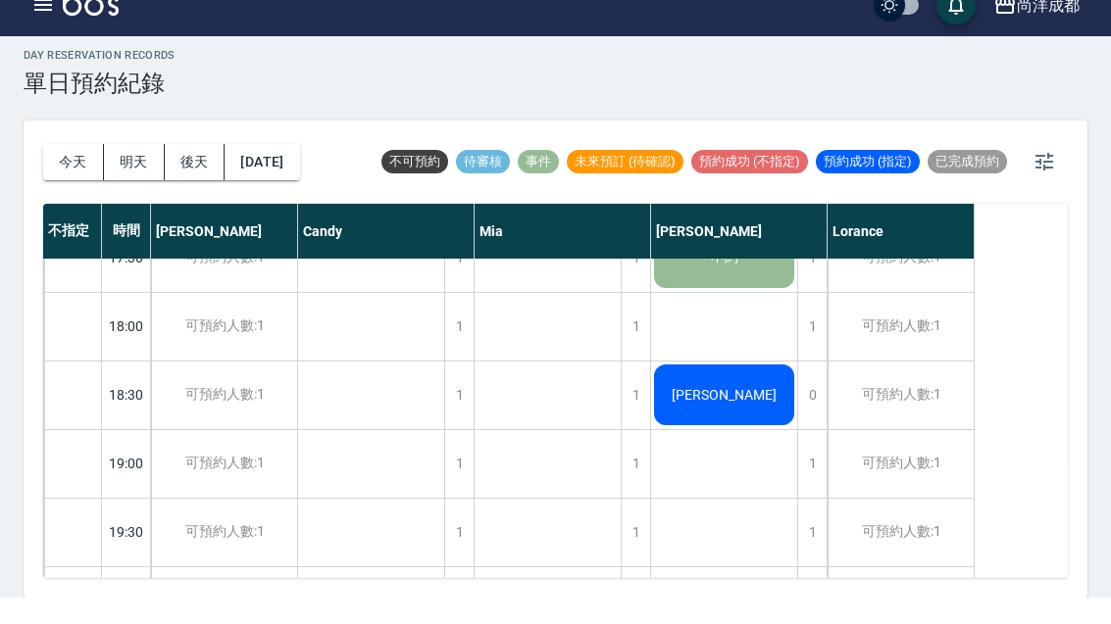
scroll to position [5, 0]
